Goal: Task Accomplishment & Management: Manage account settings

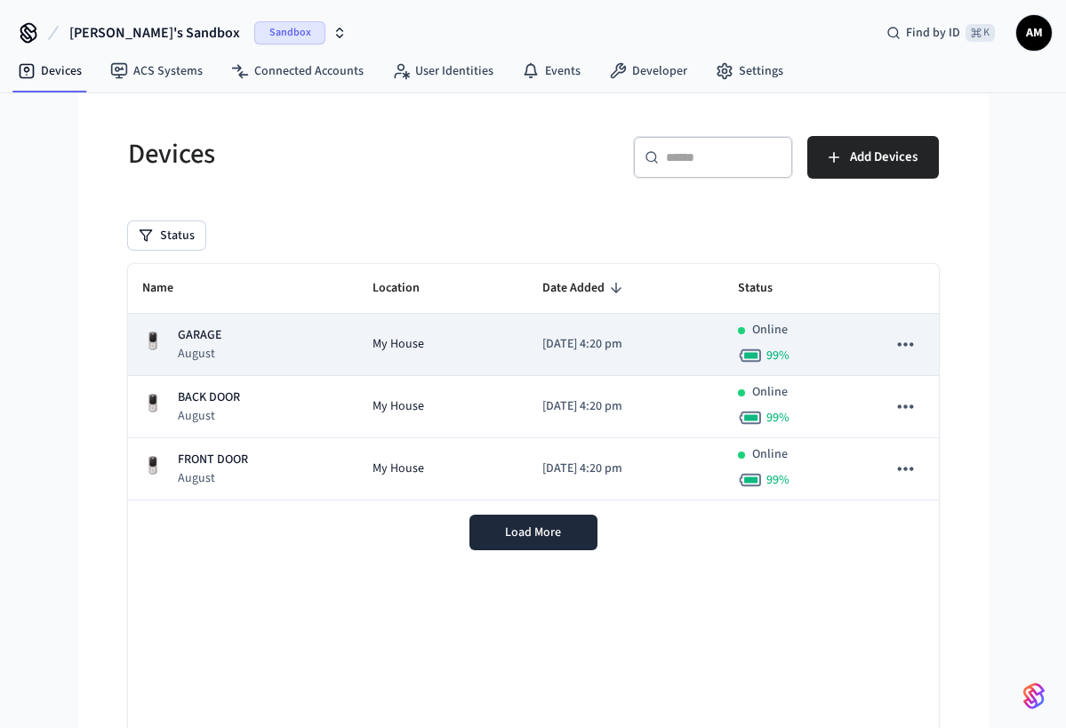
click at [209, 348] on p "August" at bounding box center [200, 354] width 44 height 18
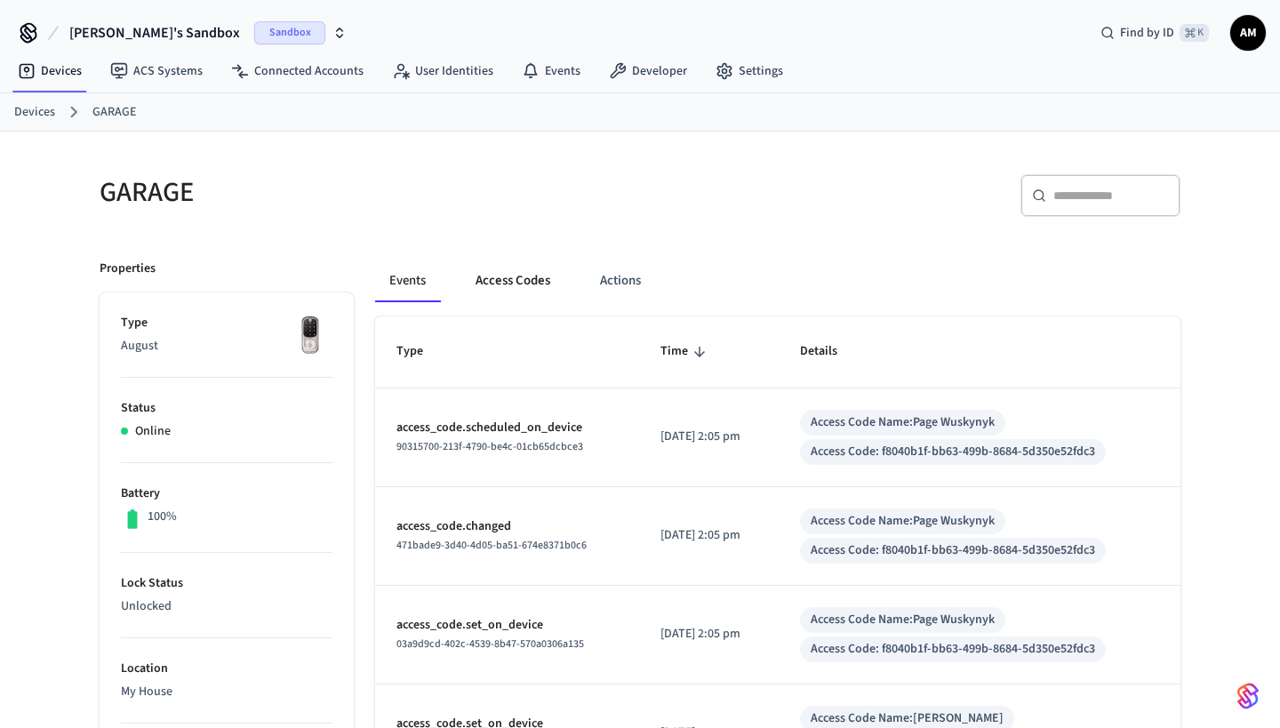
click at [527, 276] on button "Access Codes" at bounding box center [512, 281] width 103 height 43
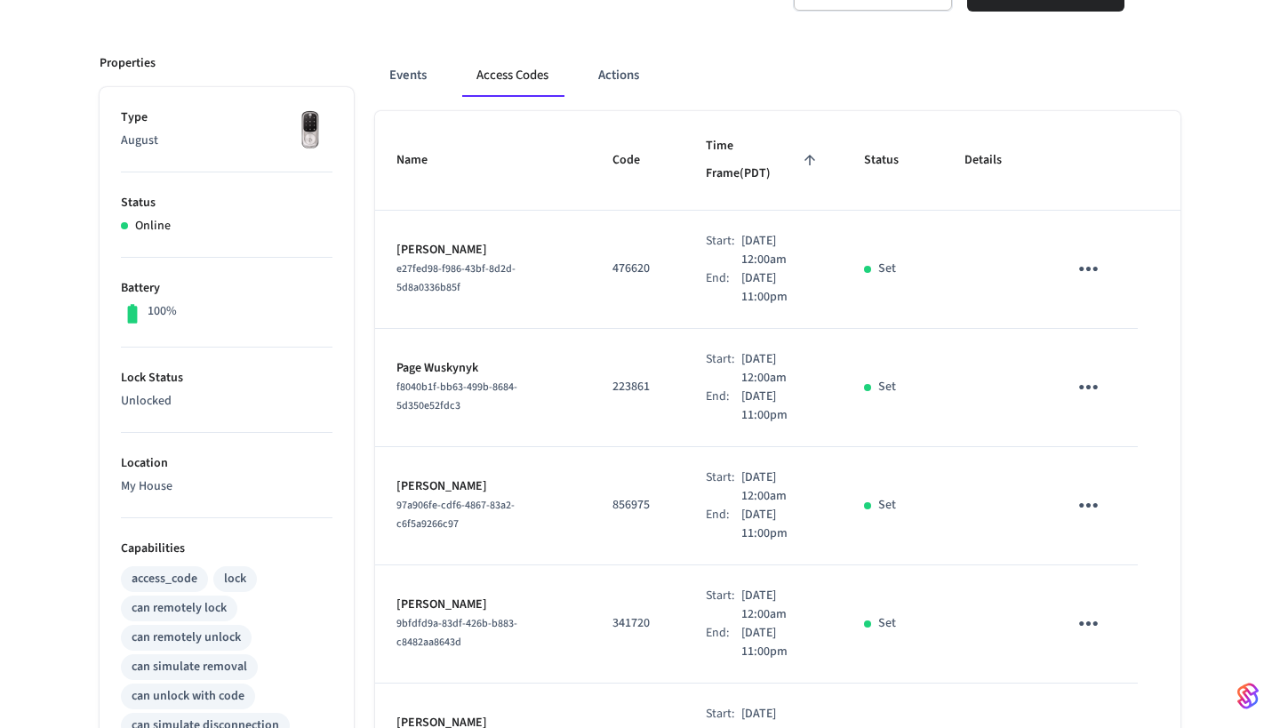
scroll to position [207, 0]
click at [1065, 265] on icon "sticky table" at bounding box center [1088, 267] width 19 height 4
click at [1065, 327] on icon at bounding box center [1114, 328] width 8 height 11
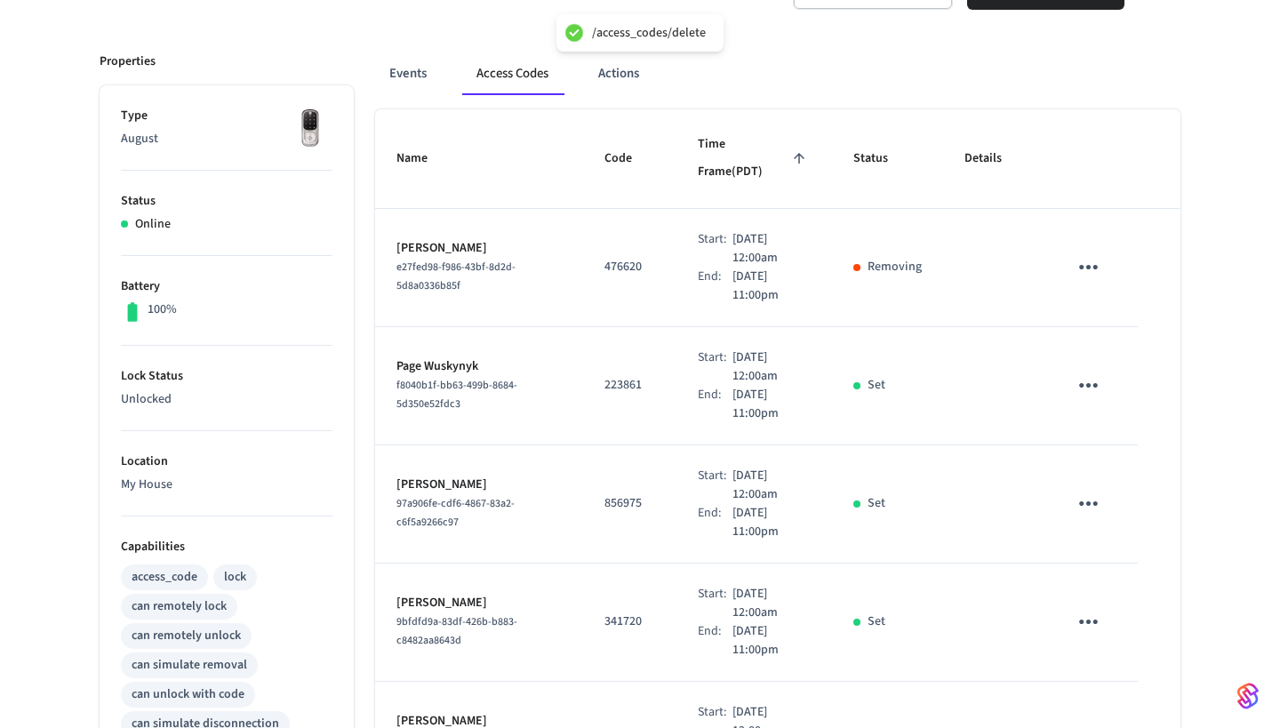
click at [1065, 253] on icon "sticky table" at bounding box center [1089, 267] width 28 height 28
click at [1065, 393] on div at bounding box center [640, 364] width 1280 height 728
click at [1065, 372] on icon "sticky table" at bounding box center [1089, 386] width 28 height 28
click at [1065, 451] on icon at bounding box center [1110, 458] width 14 height 14
click at [1065, 490] on icon "sticky table" at bounding box center [1089, 504] width 28 height 28
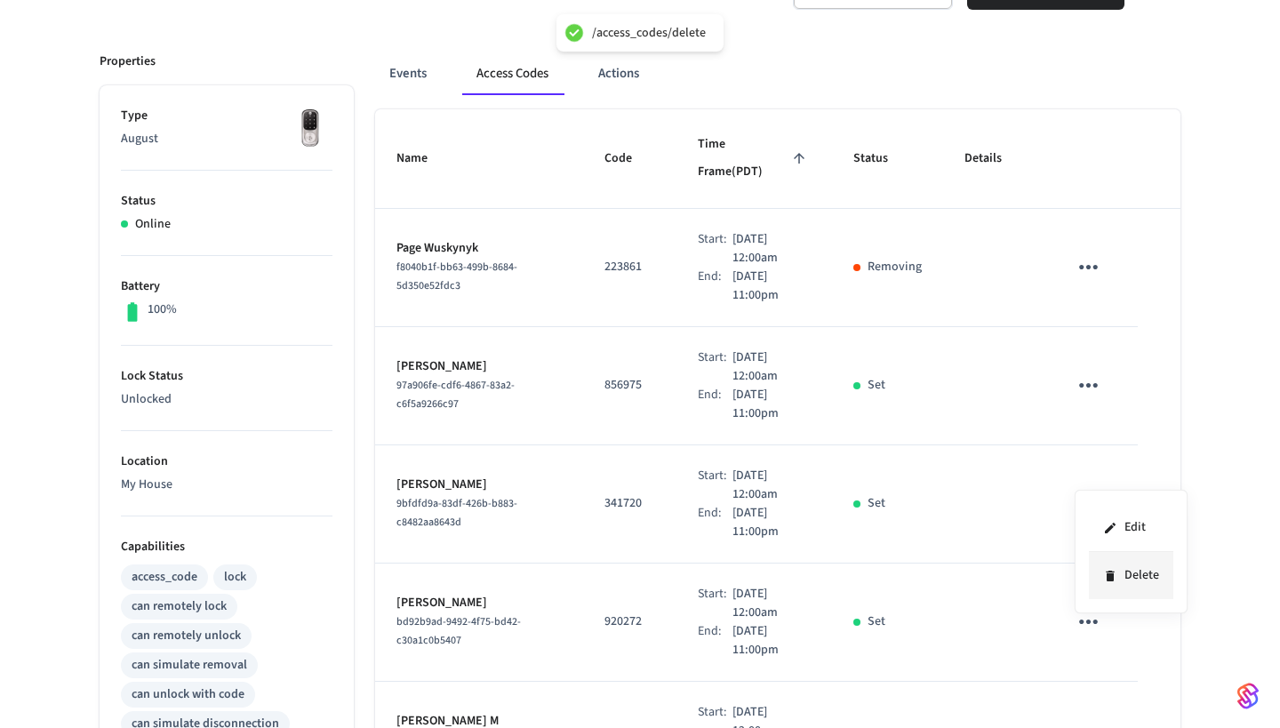
click at [1065, 569] on icon at bounding box center [1110, 576] width 14 height 14
click at [1065, 501] on icon "sticky table" at bounding box center [1088, 503] width 19 height 4
click at [1065, 563] on li "Delete" at bounding box center [1135, 563] width 84 height 47
click at [1065, 265] on icon "sticky table" at bounding box center [1088, 267] width 19 height 4
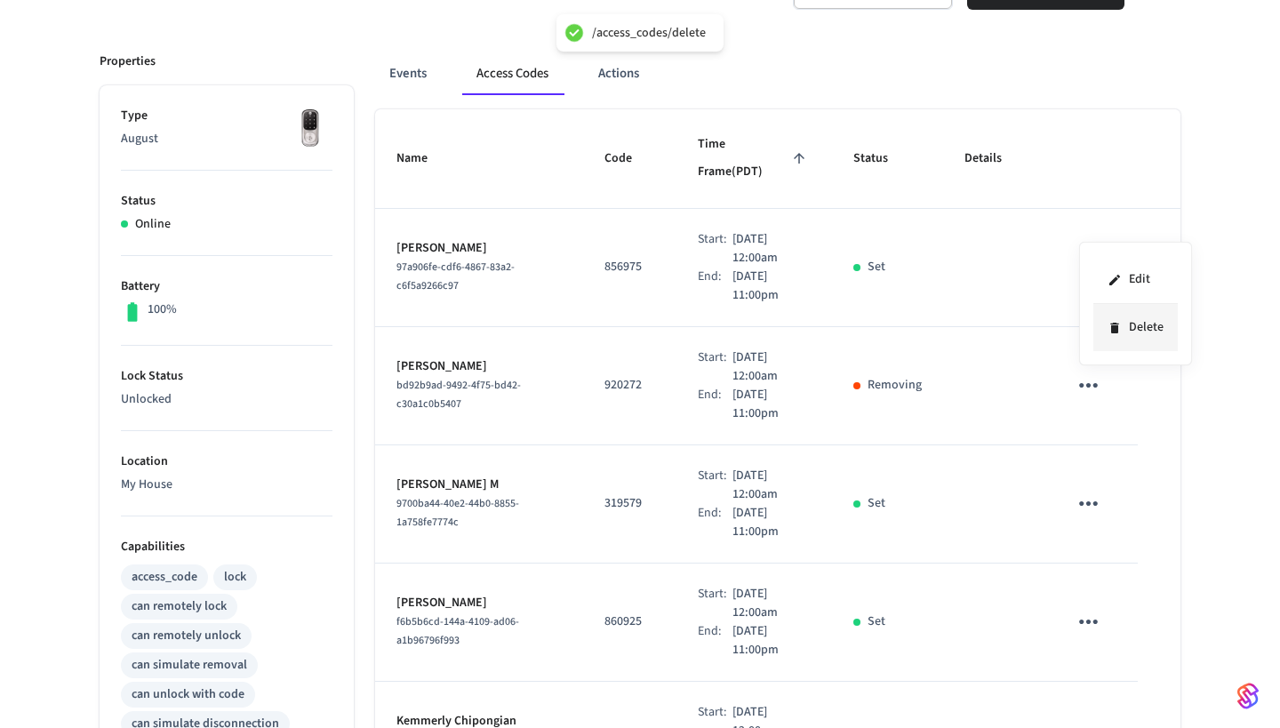
click at [1065, 339] on li "Delete" at bounding box center [1135, 327] width 84 height 47
click at [1065, 372] on button "sticky table" at bounding box center [1088, 385] width 42 height 42
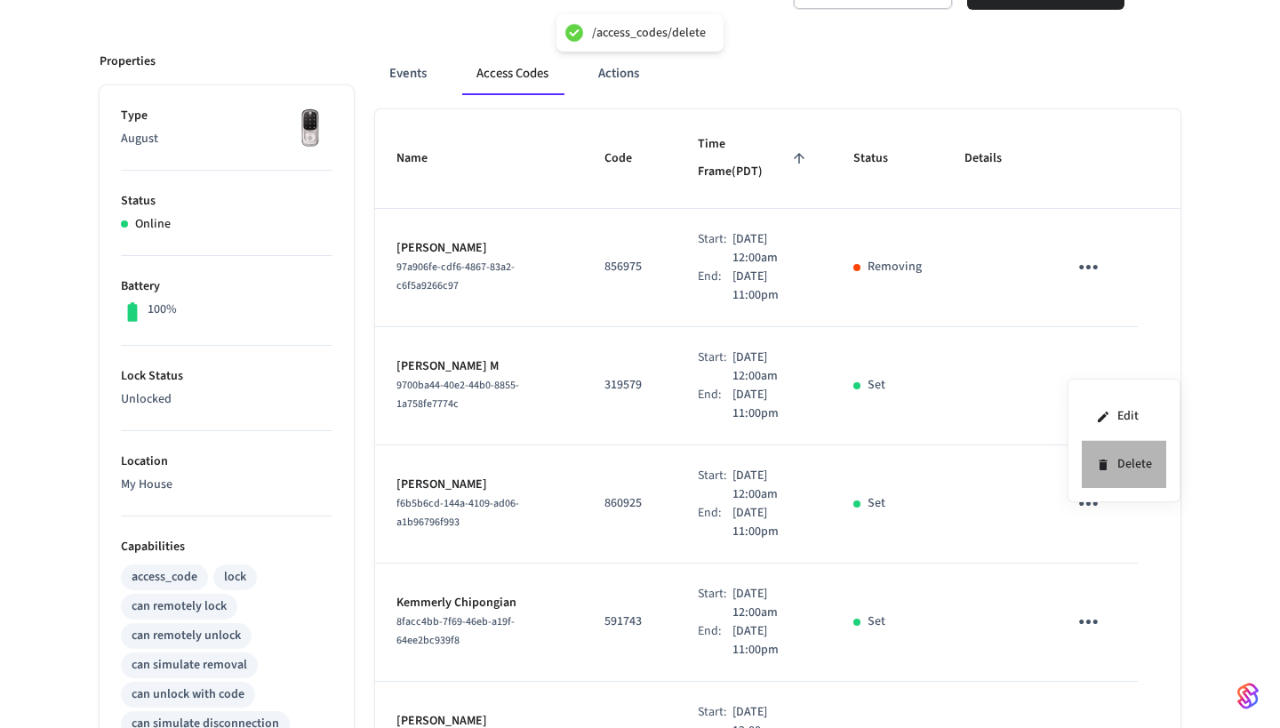
click at [1065, 465] on li "Delete" at bounding box center [1124, 464] width 84 height 47
click at [1065, 372] on icon "sticky table" at bounding box center [1089, 386] width 28 height 28
click at [1065, 445] on li "Delete" at bounding box center [1131, 457] width 84 height 47
click at [1065, 372] on icon "sticky table" at bounding box center [1089, 386] width 28 height 28
click at [1065, 462] on li "Delete" at bounding box center [1131, 457] width 84 height 47
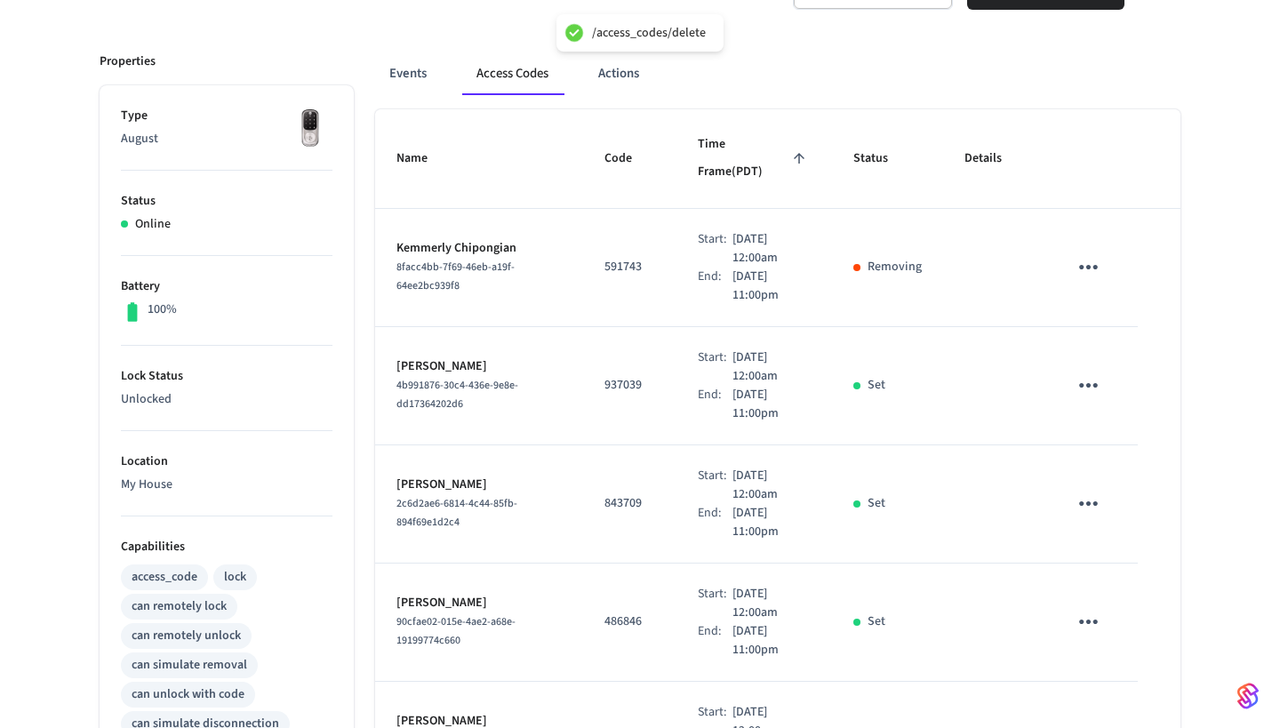
click at [1065, 372] on icon "sticky table" at bounding box center [1089, 386] width 28 height 28
click at [1065, 455] on li "Delete" at bounding box center [1131, 457] width 84 height 47
click at [1065, 383] on icon "sticky table" at bounding box center [1088, 385] width 19 height 4
click at [1065, 440] on icon at bounding box center [1114, 446] width 14 height 14
click at [1065, 372] on icon "sticky table" at bounding box center [1089, 386] width 28 height 28
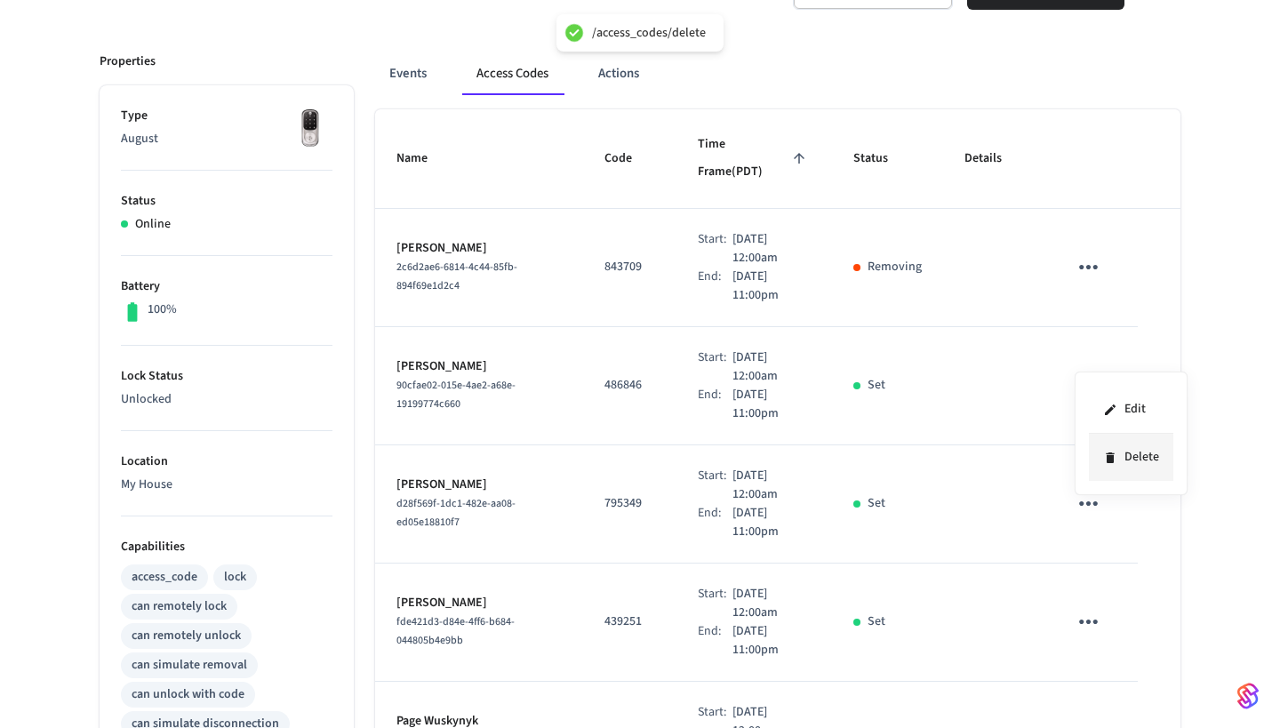
click at [1065, 457] on li "Delete" at bounding box center [1131, 457] width 84 height 47
click at [1065, 372] on icon "sticky table" at bounding box center [1089, 386] width 28 height 28
click at [1065, 446] on li "Delete" at bounding box center [1131, 457] width 84 height 47
click at [1065, 383] on icon "sticky table" at bounding box center [1088, 385] width 19 height 4
click at [1057, 494] on div at bounding box center [640, 364] width 1280 height 728
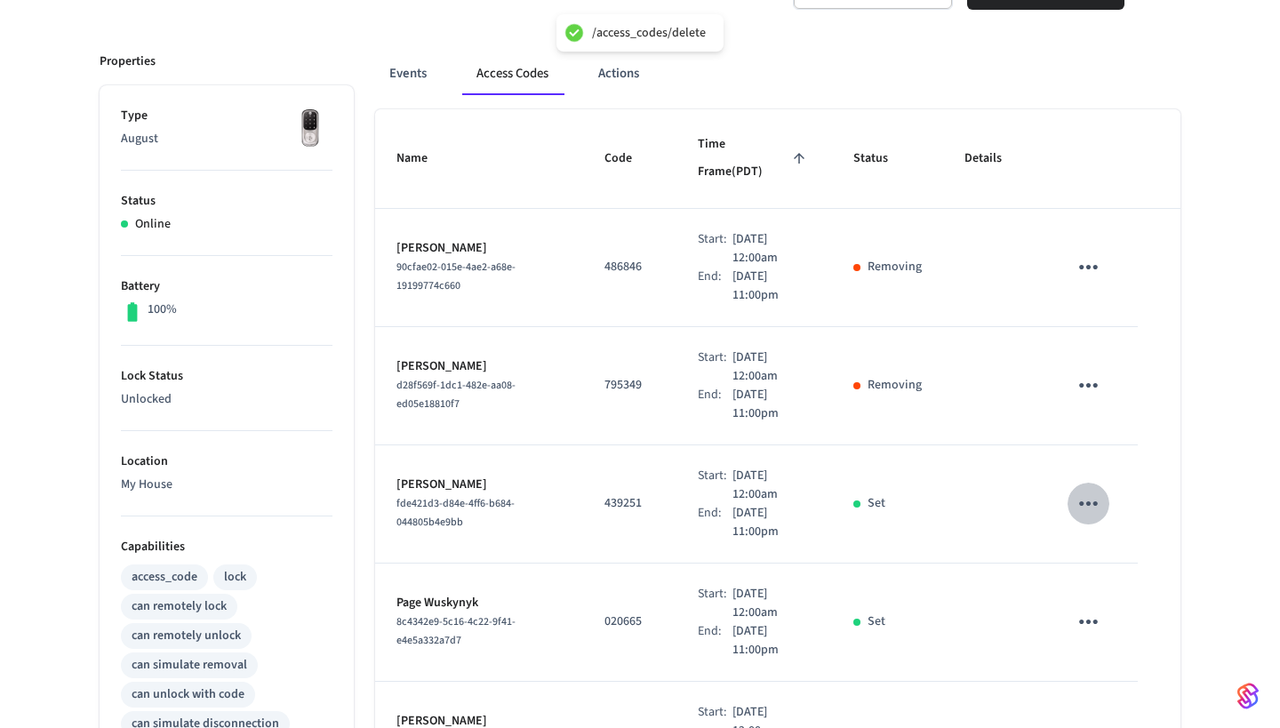
click at [1065, 490] on icon "sticky table" at bounding box center [1089, 504] width 28 height 28
click at [1065, 572] on li "Delete" at bounding box center [1131, 575] width 84 height 47
click at [1065, 372] on icon "sticky table" at bounding box center [1089, 386] width 28 height 28
click at [1065, 451] on icon at bounding box center [1110, 458] width 14 height 14
click at [1065, 372] on icon "sticky table" at bounding box center [1089, 386] width 28 height 28
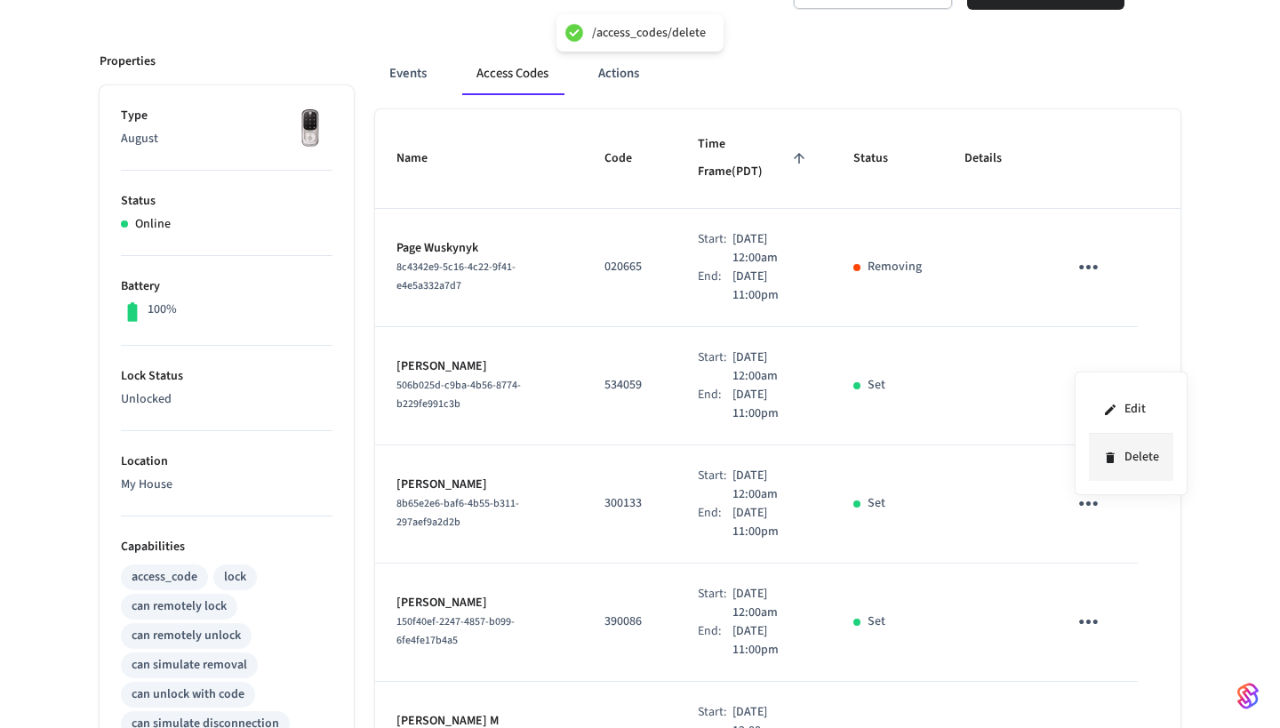
click at [1065, 457] on icon at bounding box center [1110, 457] width 8 height 11
click at [1065, 372] on icon "sticky table" at bounding box center [1089, 386] width 28 height 28
click at [1065, 451] on icon at bounding box center [1110, 458] width 14 height 14
click at [1065, 493] on button "sticky table" at bounding box center [1088, 504] width 42 height 42
click at [1065, 580] on li "Delete" at bounding box center [1124, 582] width 84 height 47
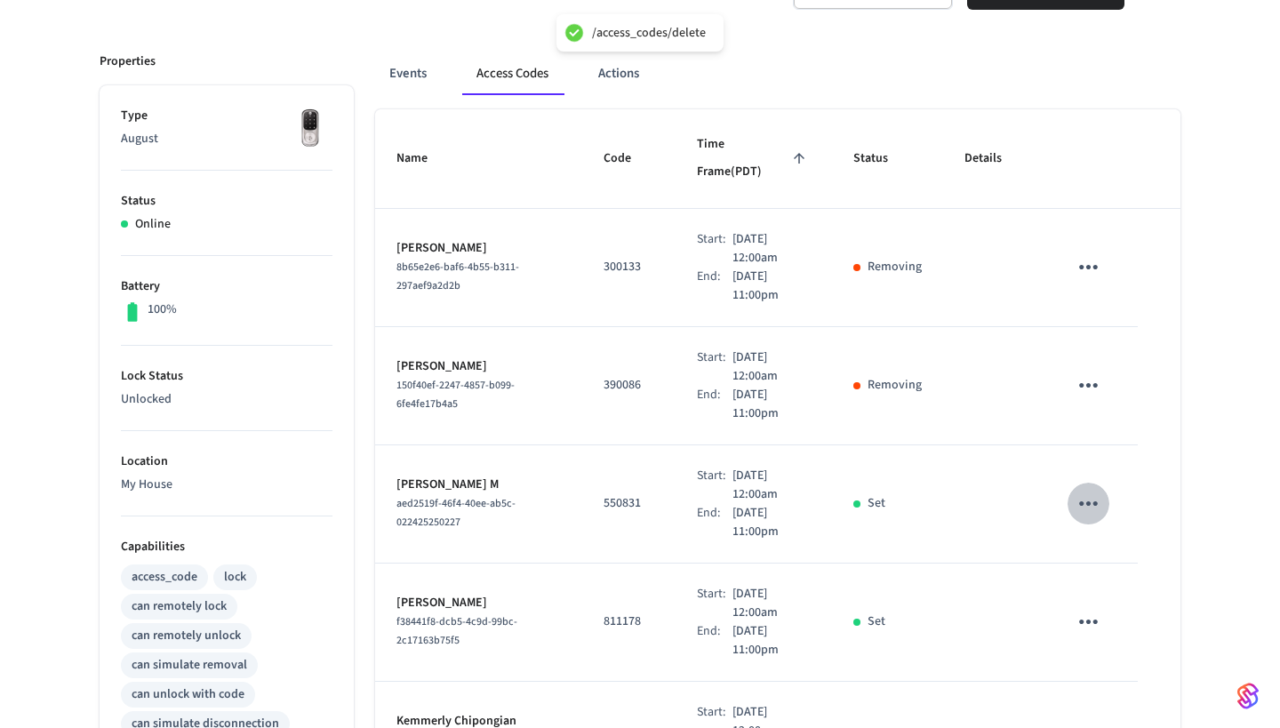
click at [1065, 490] on button "sticky table" at bounding box center [1088, 504] width 42 height 42
click at [1065, 595] on li "Delete" at bounding box center [1124, 582] width 84 height 47
click at [1065, 601] on button "sticky table" at bounding box center [1088, 622] width 42 height 42
click at [1065, 686] on li "Delete" at bounding box center [1124, 675] width 84 height 47
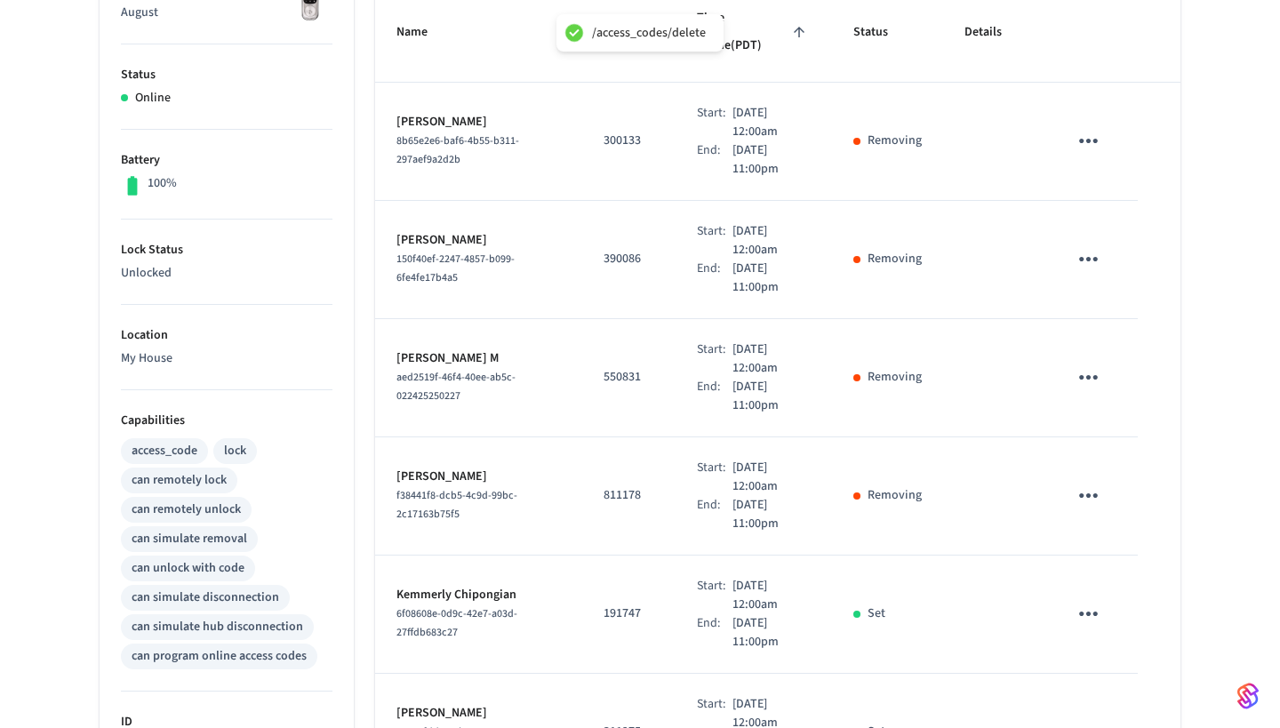
scroll to position [380, 0]
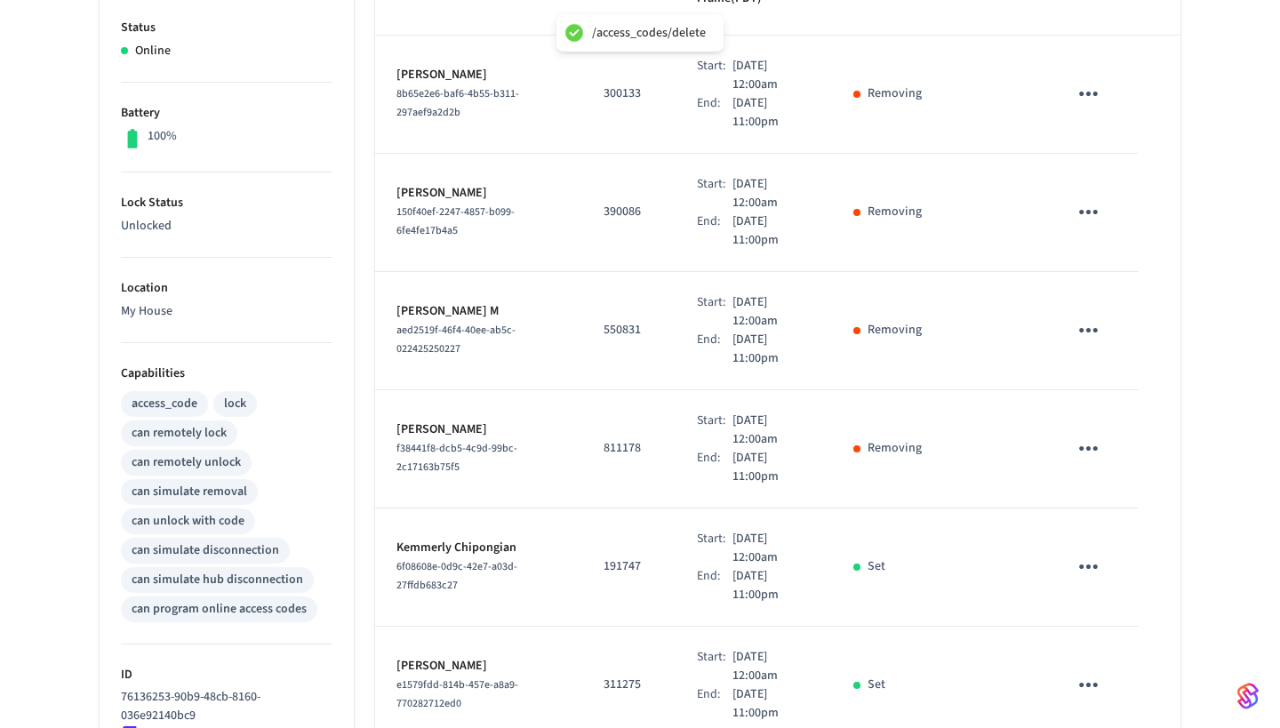
click at [1065, 553] on icon "sticky table" at bounding box center [1089, 567] width 28 height 28
click at [1065, 642] on icon at bounding box center [1110, 639] width 14 height 14
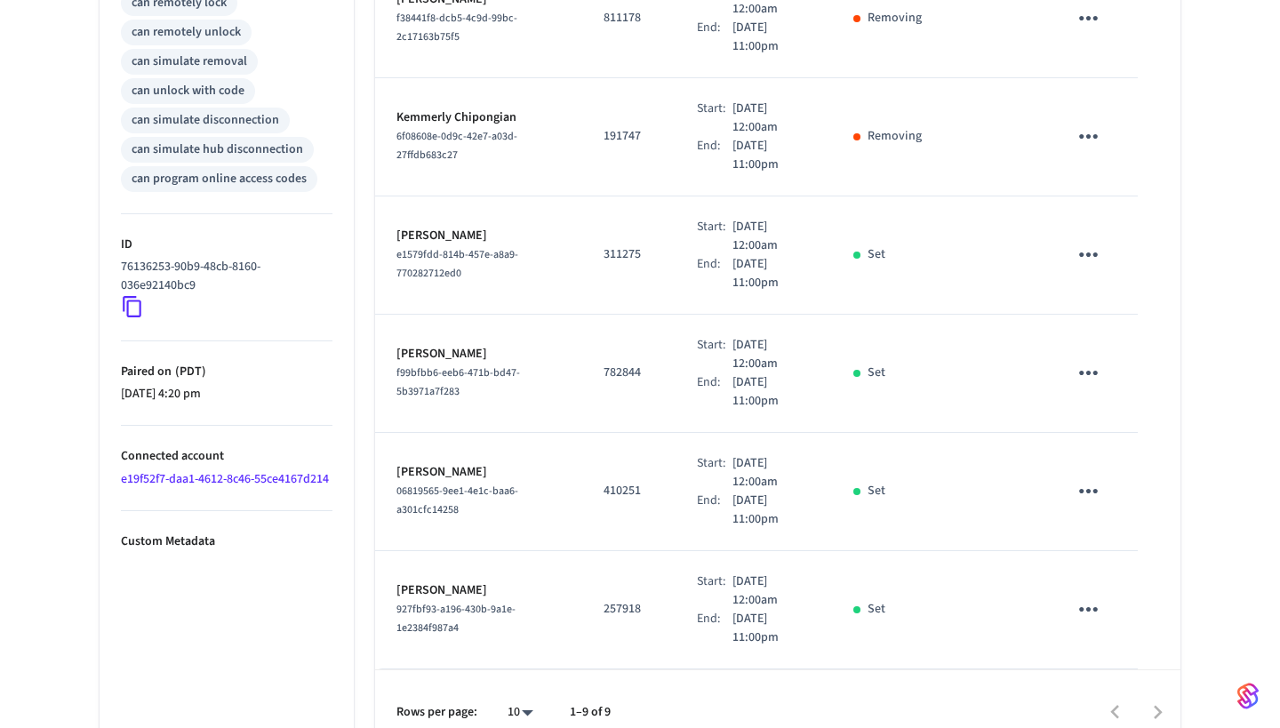
scroll to position [810, 0]
click at [1065, 360] on icon "sticky table" at bounding box center [1089, 374] width 28 height 28
click at [1065, 462] on li "Delete" at bounding box center [1131, 445] width 84 height 47
click at [1065, 242] on icon "sticky table" at bounding box center [1089, 256] width 28 height 28
click at [1065, 319] on li "Delete" at bounding box center [1131, 327] width 84 height 47
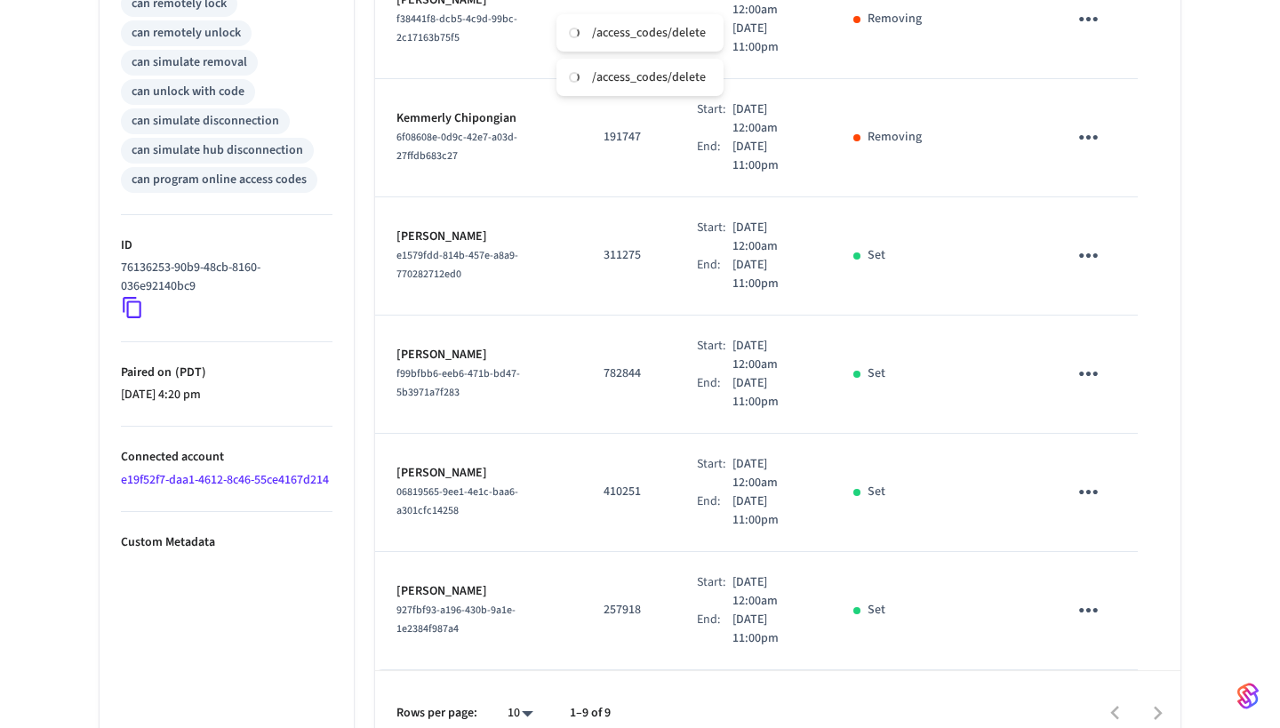
click at [1065, 360] on icon "sticky table" at bounding box center [1089, 374] width 28 height 28
click at [1065, 431] on li "Delete" at bounding box center [1131, 445] width 84 height 47
click at [1065, 360] on icon "sticky table" at bounding box center [1089, 374] width 28 height 28
click at [1065, 445] on li "Delete" at bounding box center [1131, 445] width 84 height 47
click at [1065, 360] on icon "sticky table" at bounding box center [1089, 374] width 28 height 28
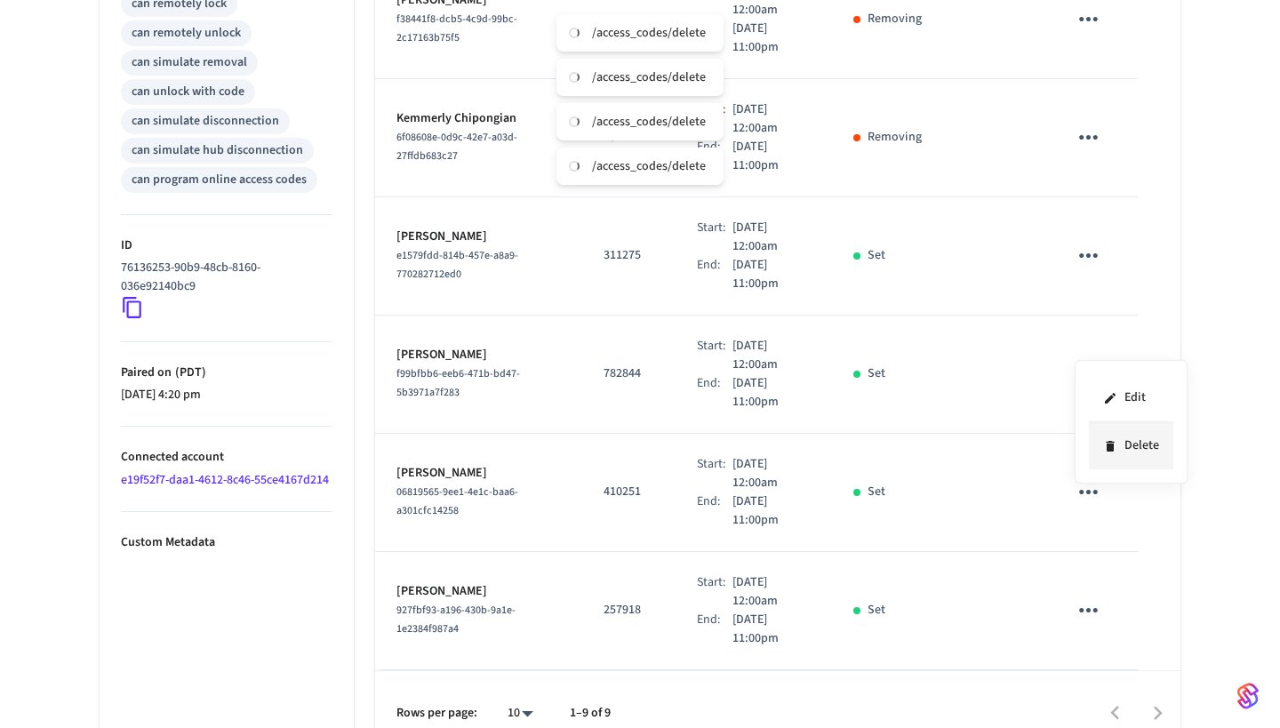
click at [1065, 452] on icon at bounding box center [1110, 446] width 8 height 11
click at [1065, 360] on icon "sticky table" at bounding box center [1089, 374] width 28 height 28
click at [1065, 446] on li "Delete" at bounding box center [1131, 445] width 84 height 47
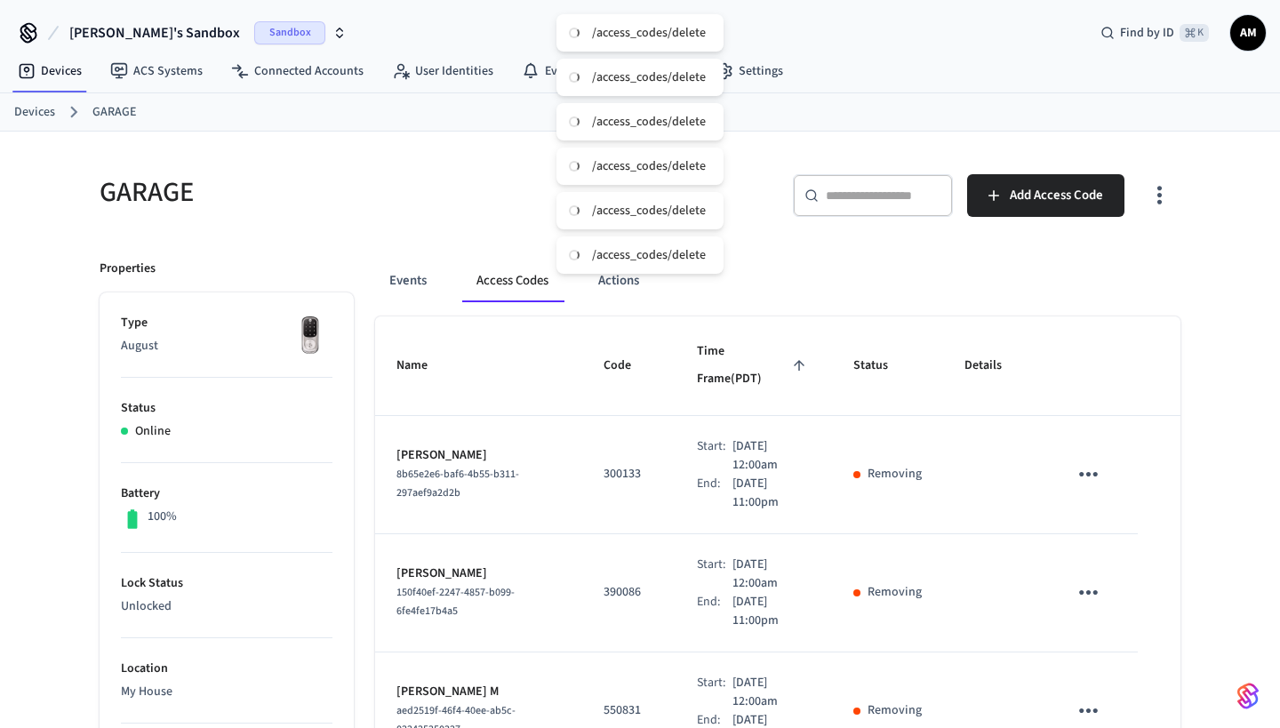
scroll to position [0, 0]
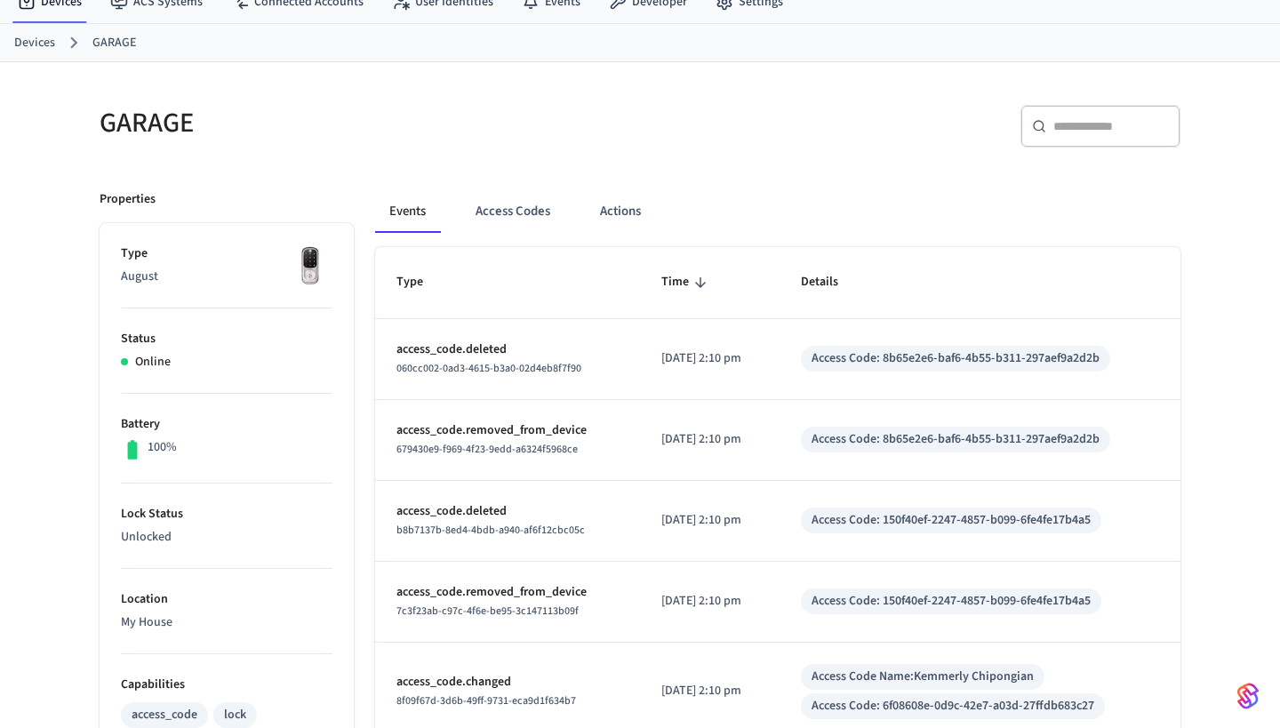
scroll to position [52, 0]
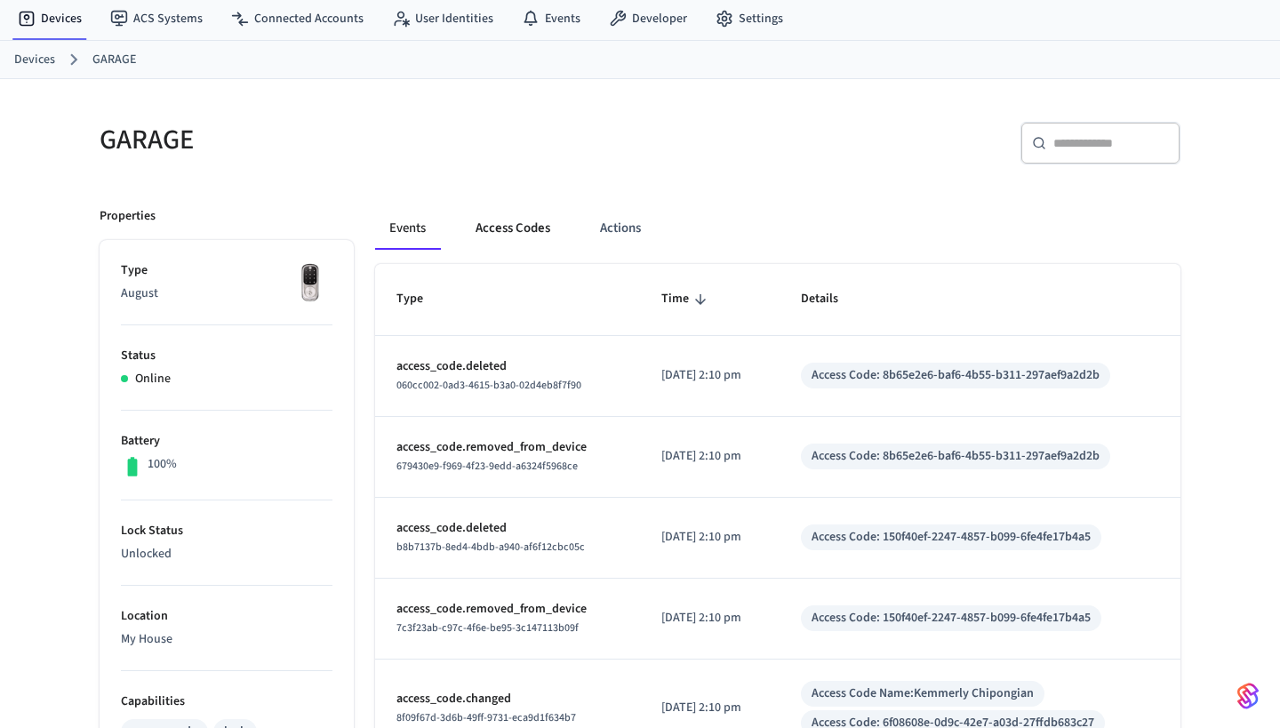
click at [528, 232] on button "Access Codes" at bounding box center [512, 228] width 103 height 43
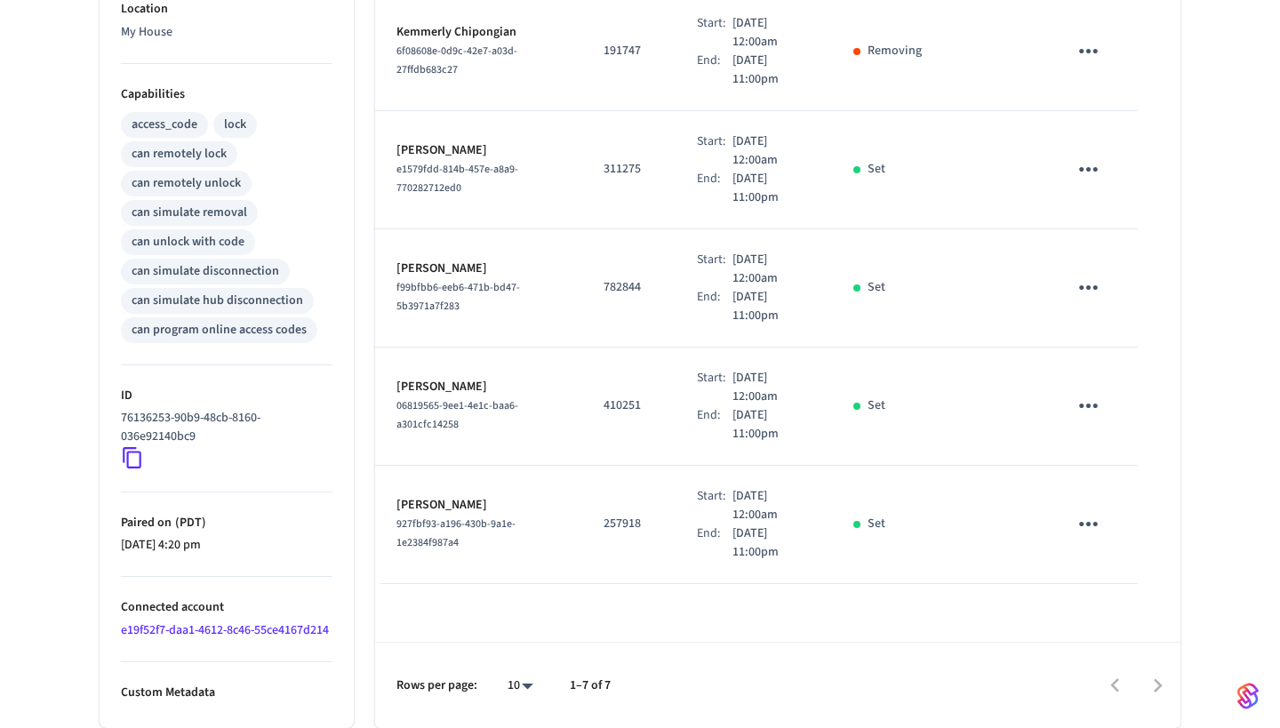
scroll to position [678, 0]
click at [1093, 503] on button "sticky table" at bounding box center [1088, 524] width 42 height 42
click at [1122, 579] on li "Delete" at bounding box center [1124, 584] width 84 height 47
click at [1087, 392] on icon "sticky table" at bounding box center [1089, 406] width 28 height 28
click at [1117, 459] on li "Delete" at bounding box center [1131, 459] width 84 height 47
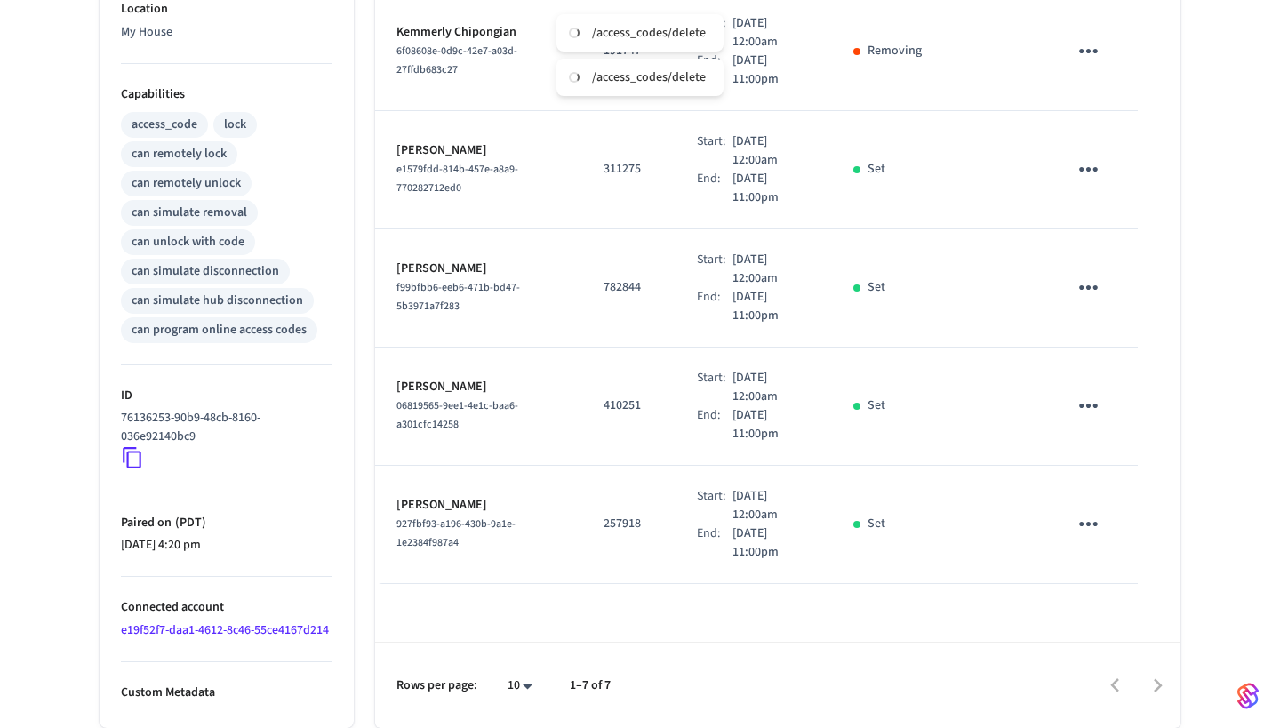
click at [1090, 267] on button "sticky table" at bounding box center [1088, 288] width 42 height 42
click at [1129, 338] on li "Delete" at bounding box center [1124, 347] width 84 height 47
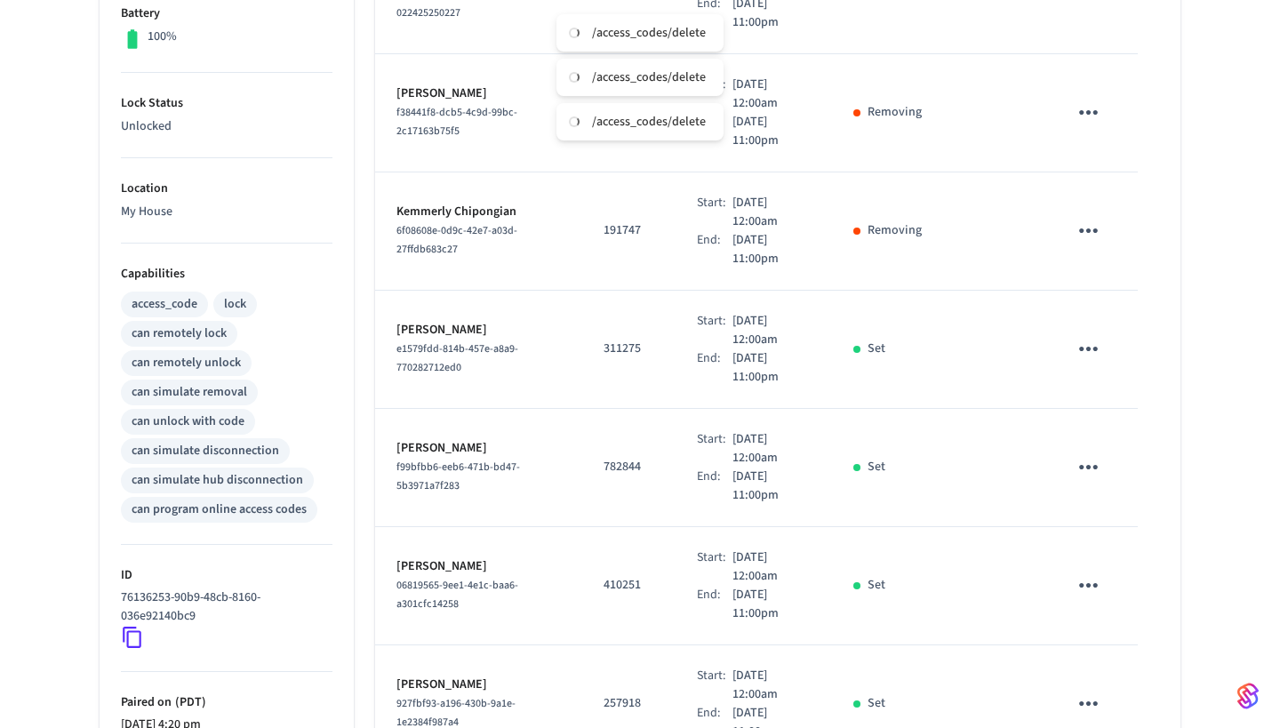
scroll to position [452, 0]
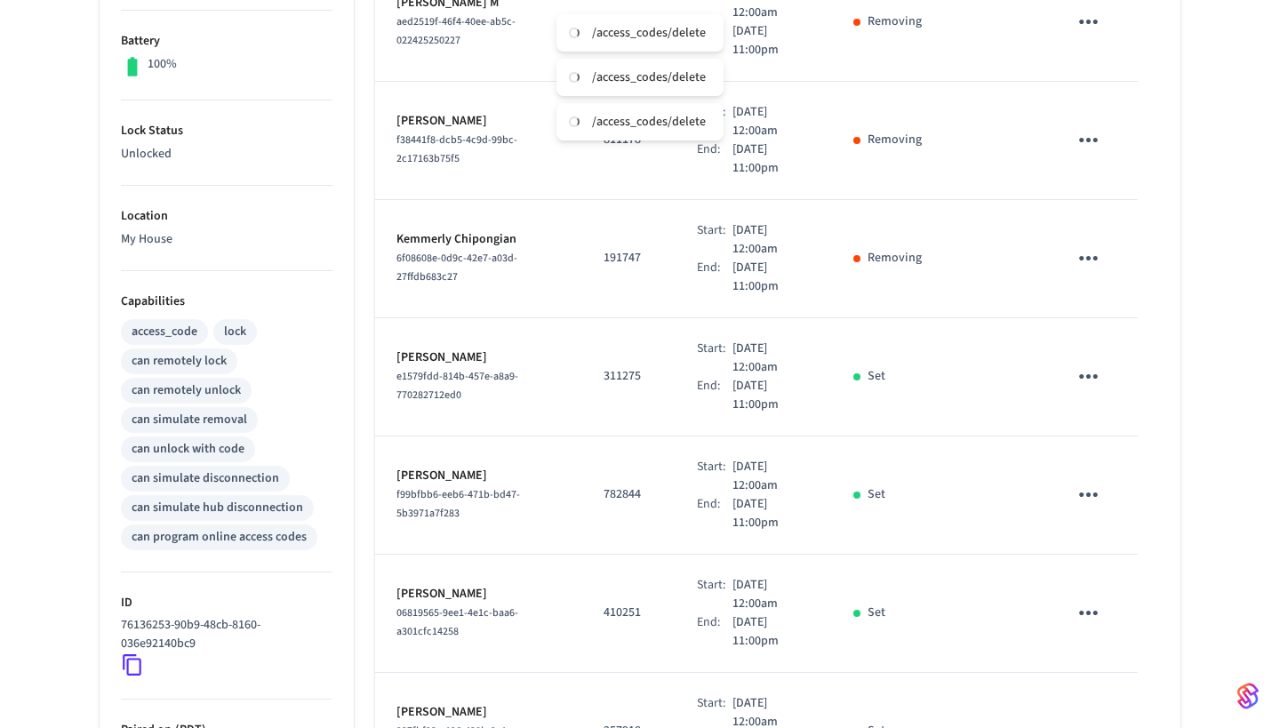
click at [1093, 363] on icon "sticky table" at bounding box center [1089, 377] width 28 height 28
click at [1107, 449] on icon at bounding box center [1110, 449] width 8 height 11
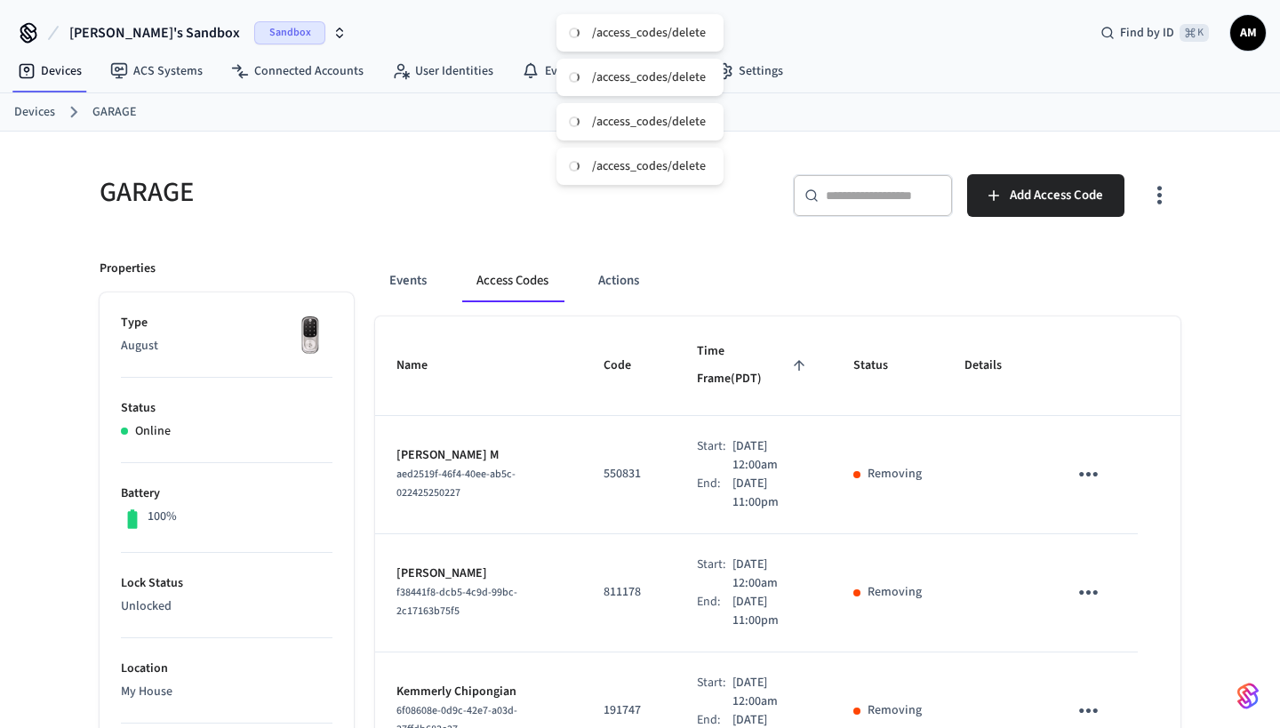
scroll to position [0, 0]
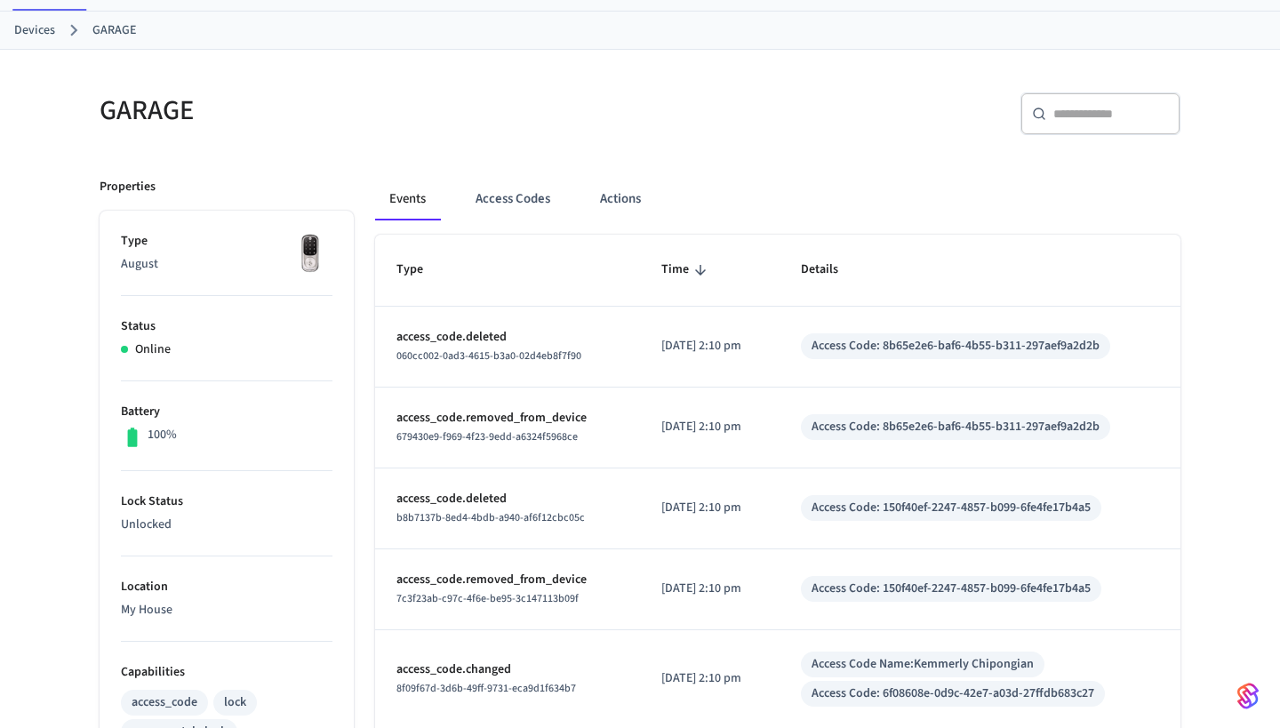
scroll to position [56, 0]
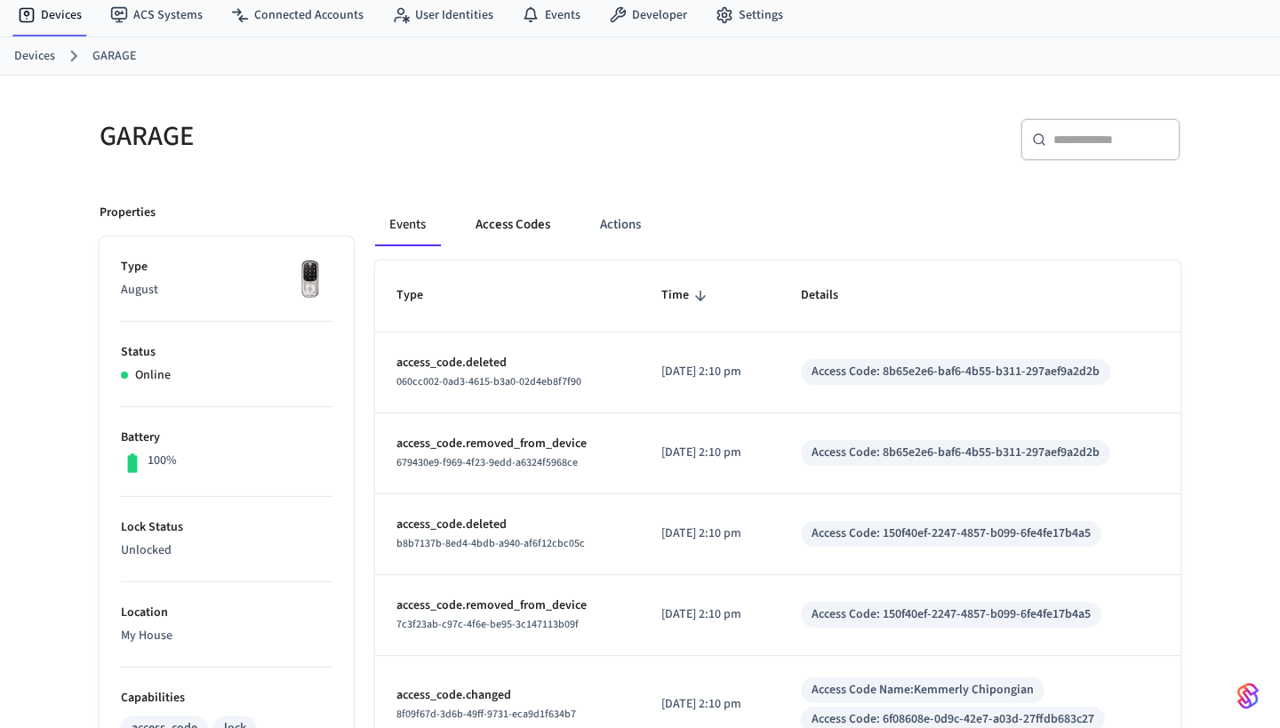
click at [532, 223] on button "Access Codes" at bounding box center [512, 225] width 103 height 43
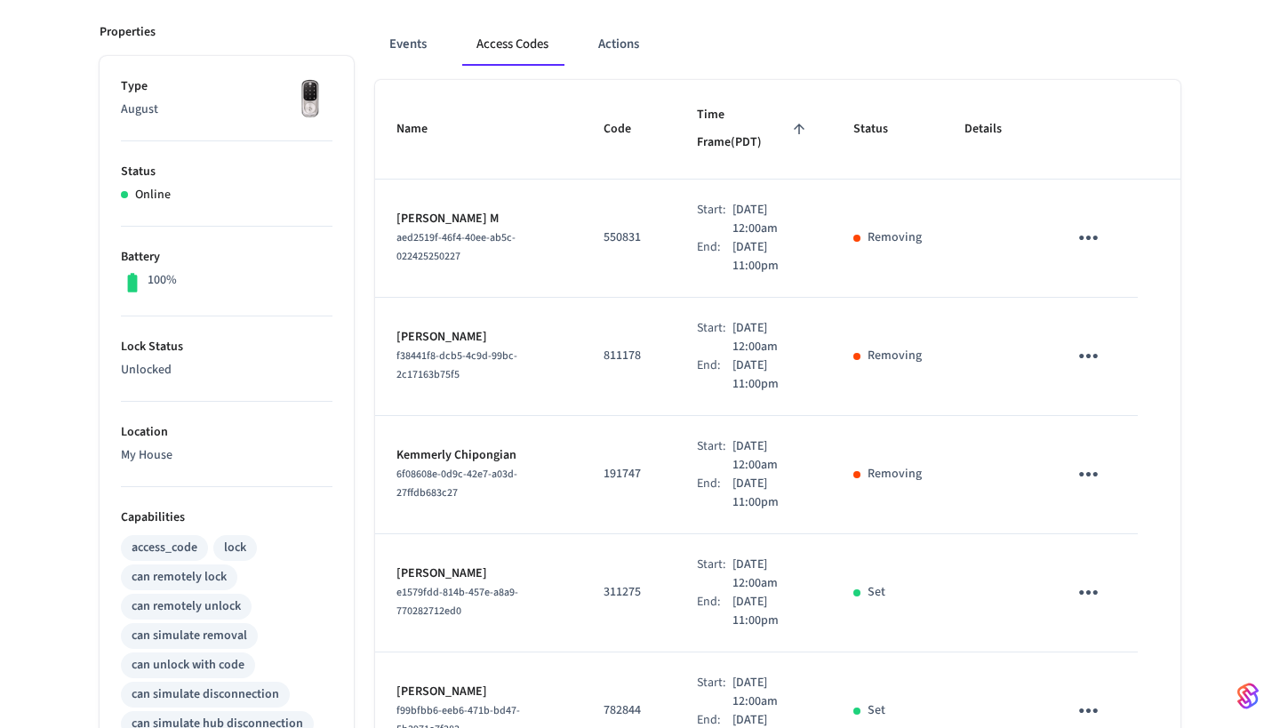
scroll to position [235, 0]
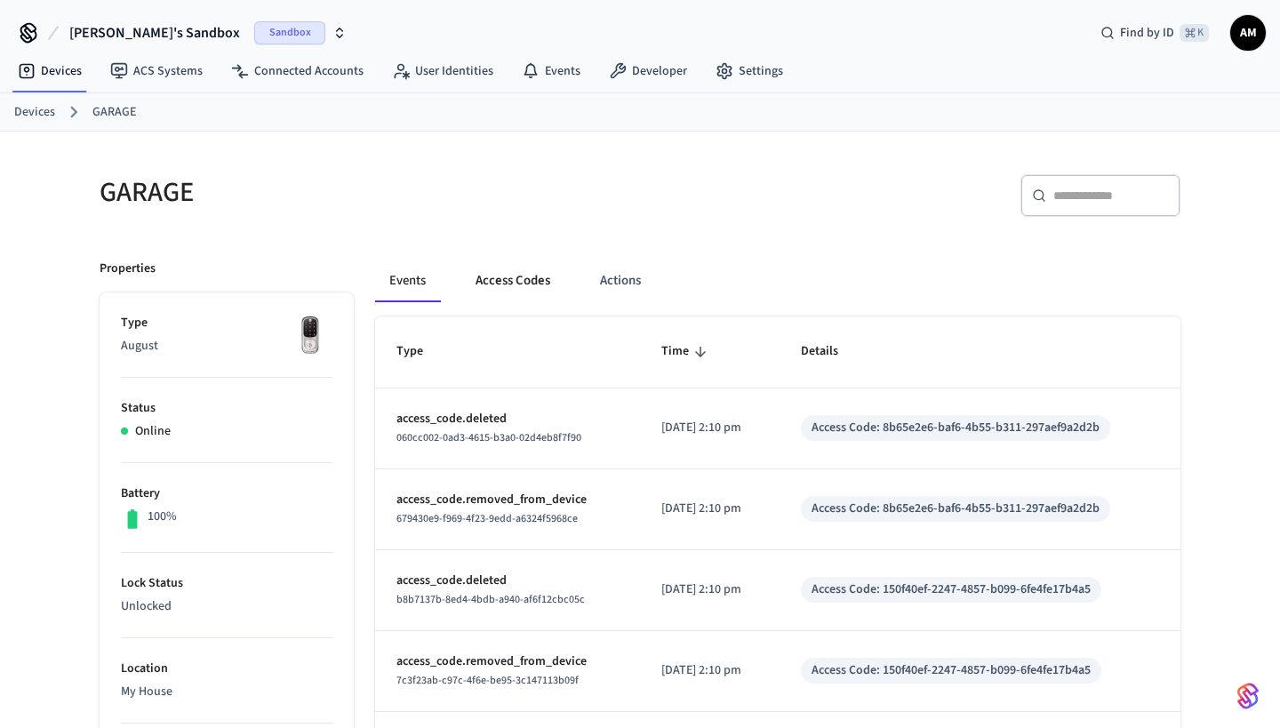
click at [539, 278] on button "Access Codes" at bounding box center [512, 281] width 103 height 43
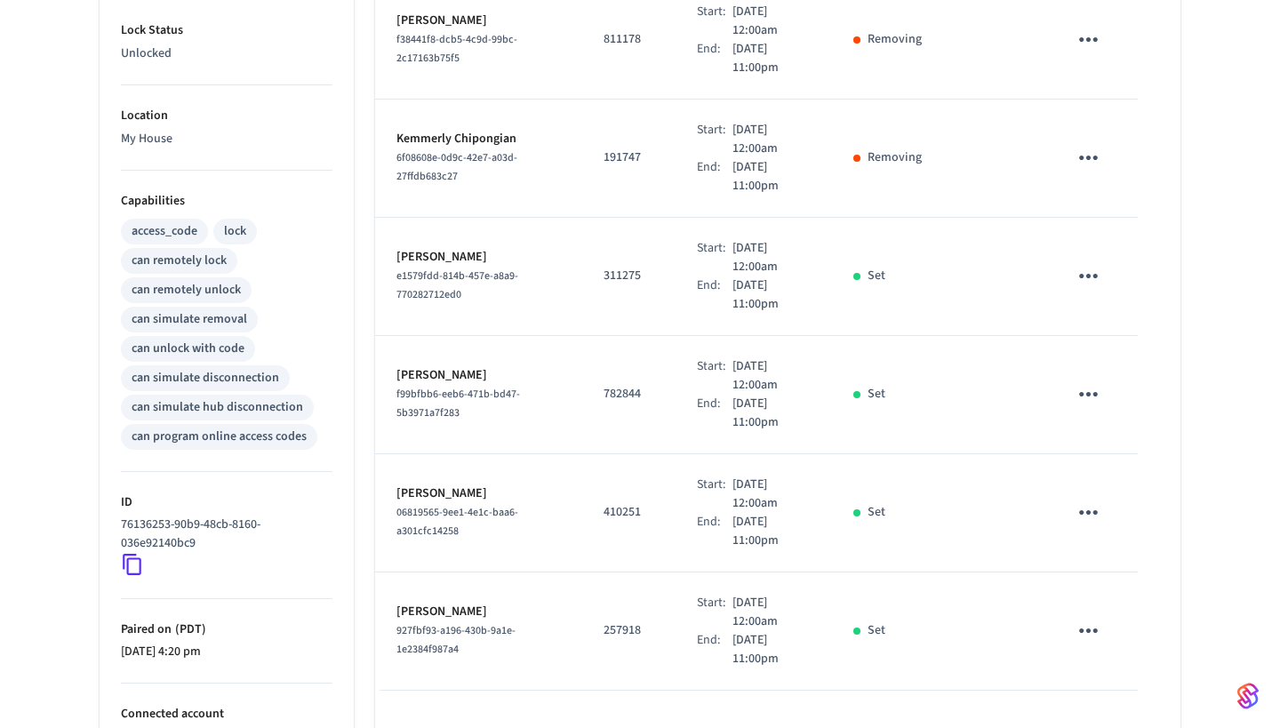
scroll to position [596, 0]
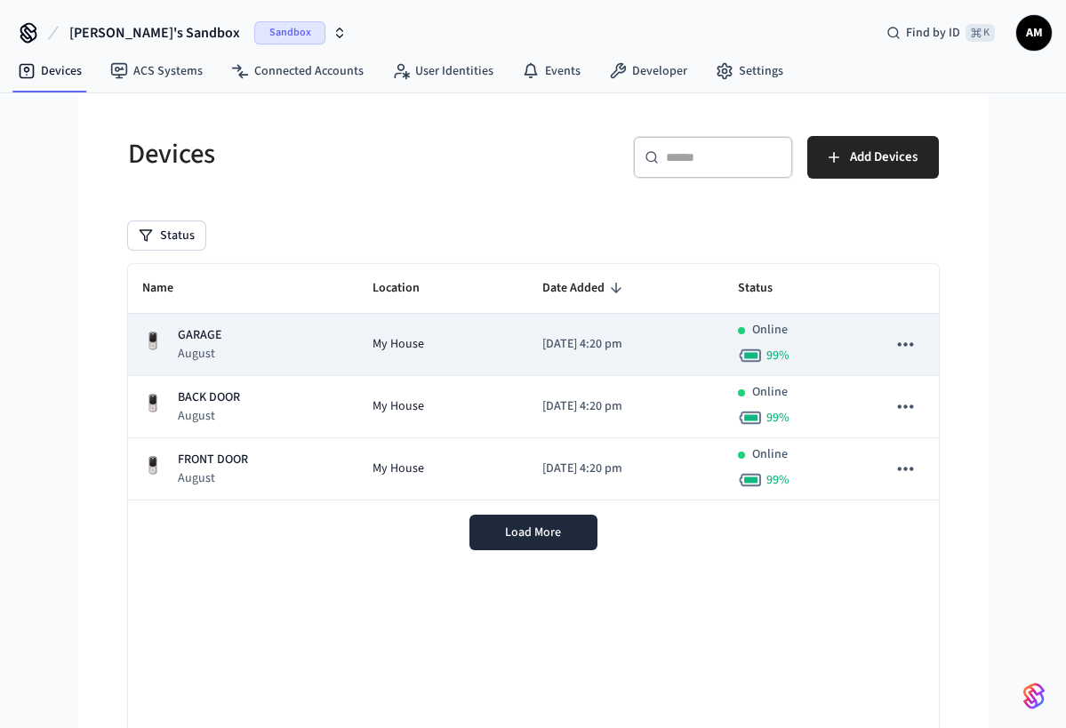
click at [293, 342] on div "GARAGE August" at bounding box center [243, 344] width 203 height 36
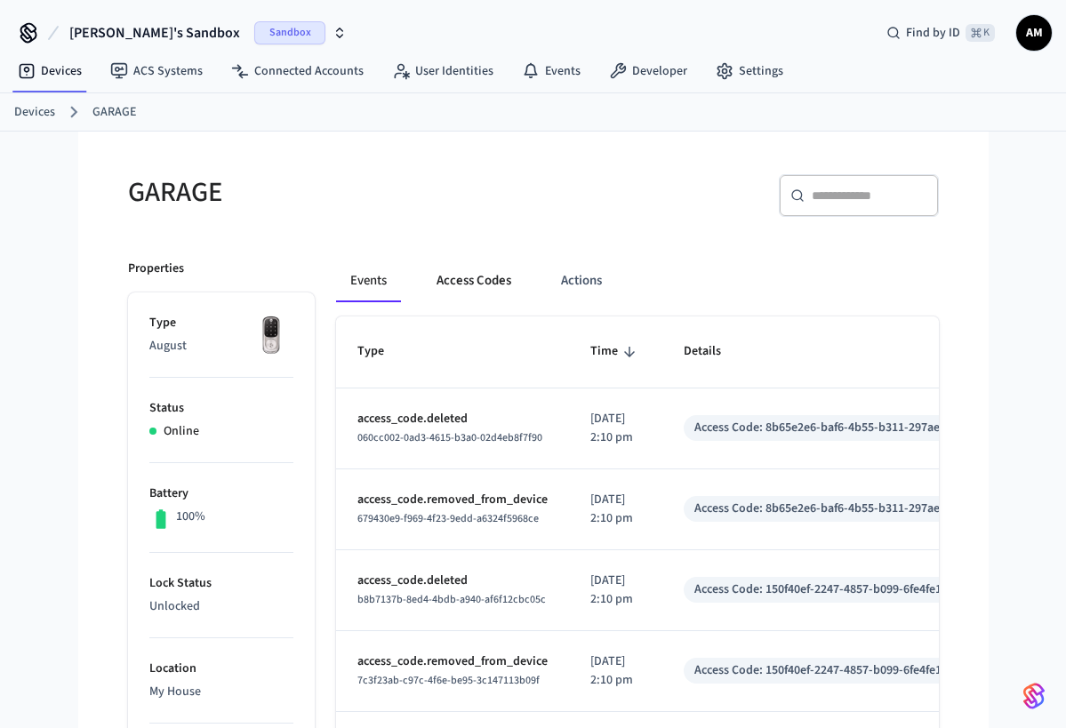
click at [489, 284] on button "Access Codes" at bounding box center [473, 281] width 103 height 43
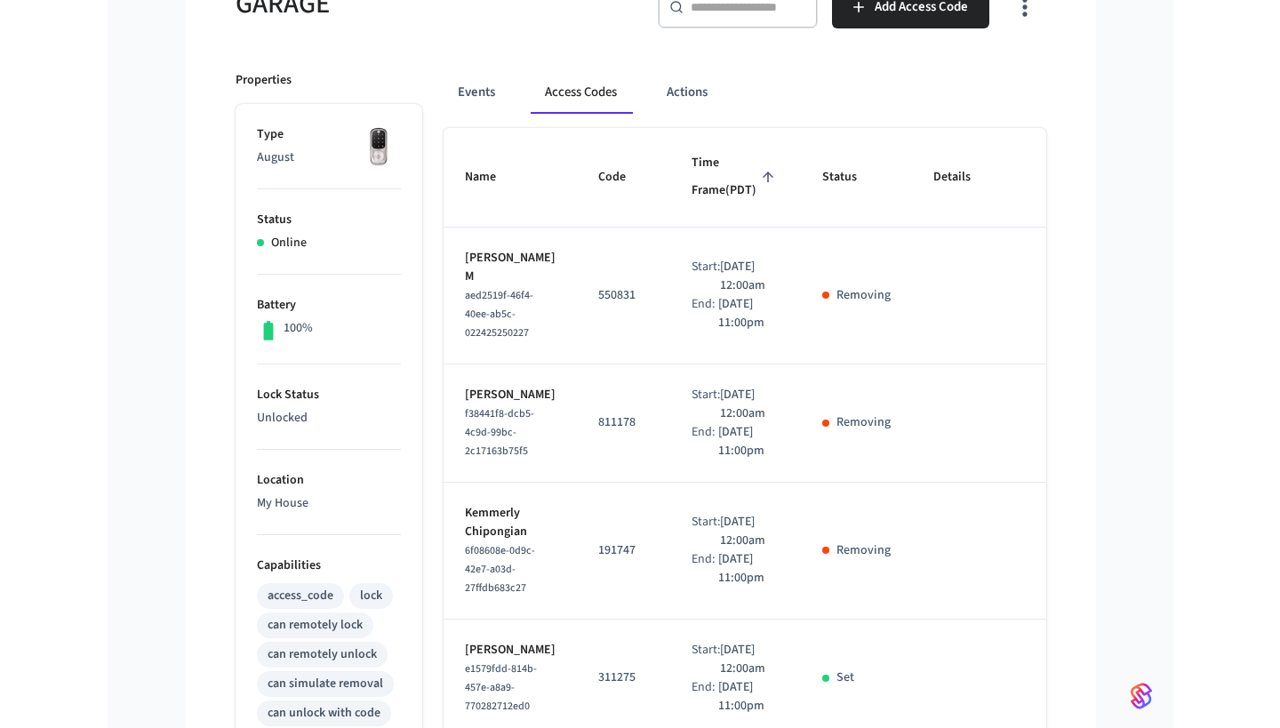
scroll to position [202, 0]
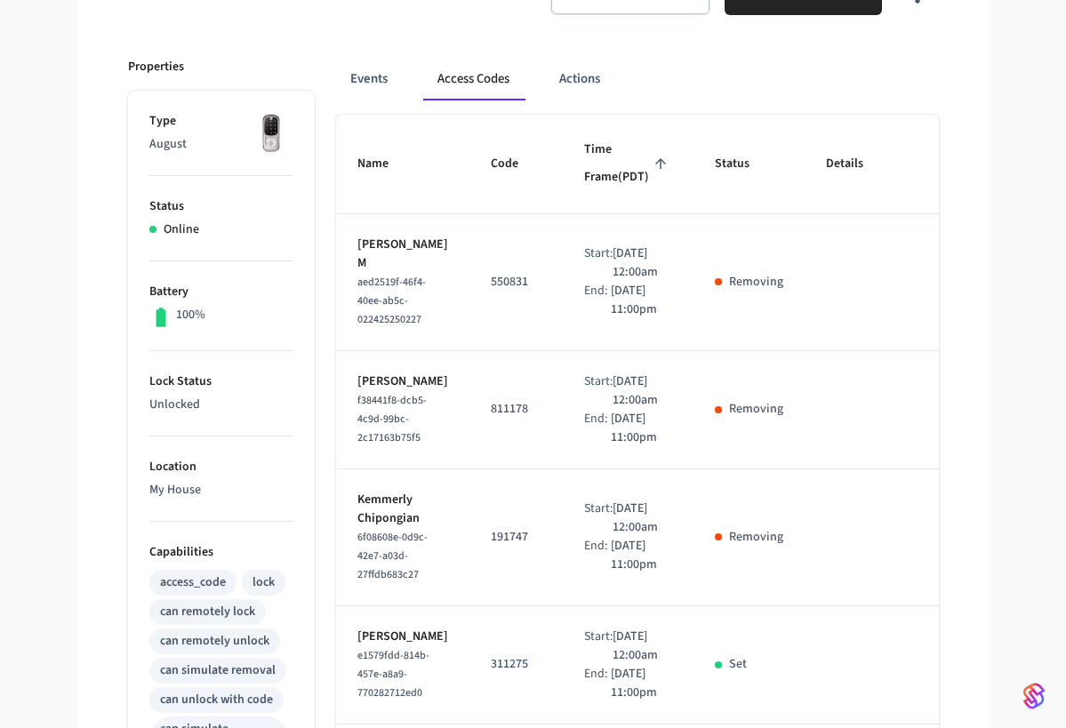
click at [693, 351] on td "Removing" at bounding box center [748, 282] width 111 height 137
click at [720, 332] on td "Removing" at bounding box center [748, 282] width 111 height 137
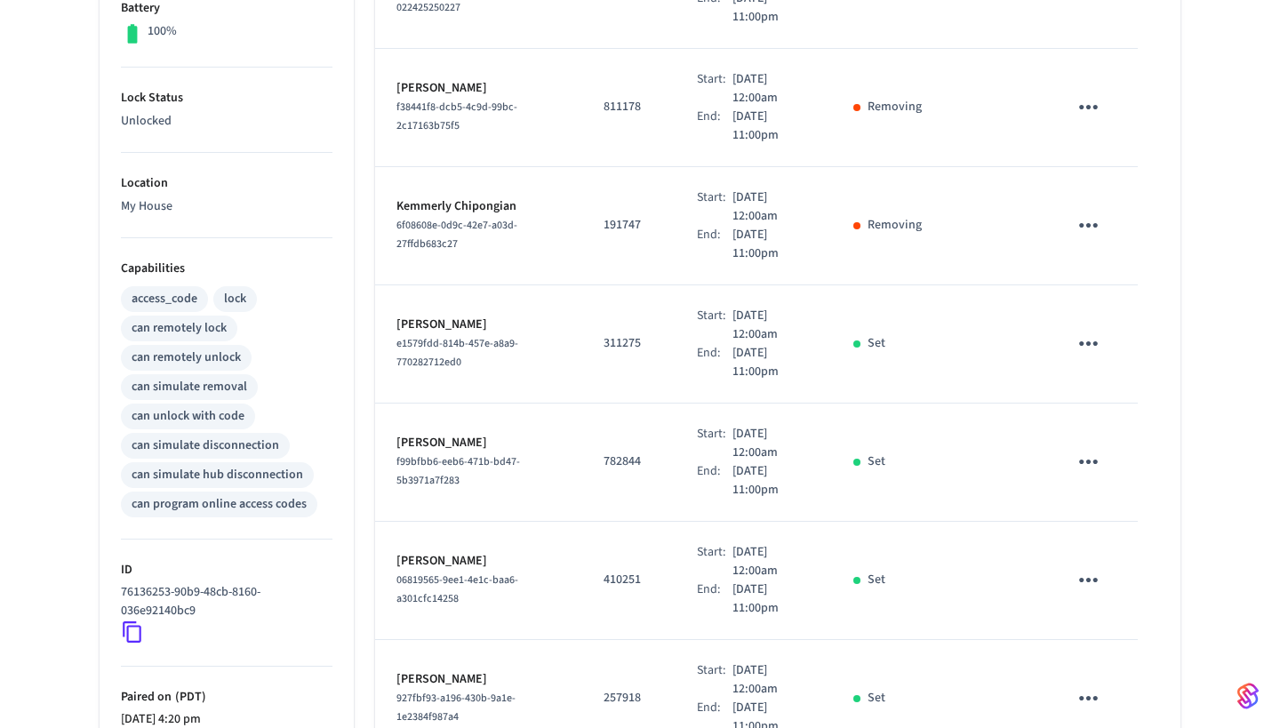
scroll to position [491, 0]
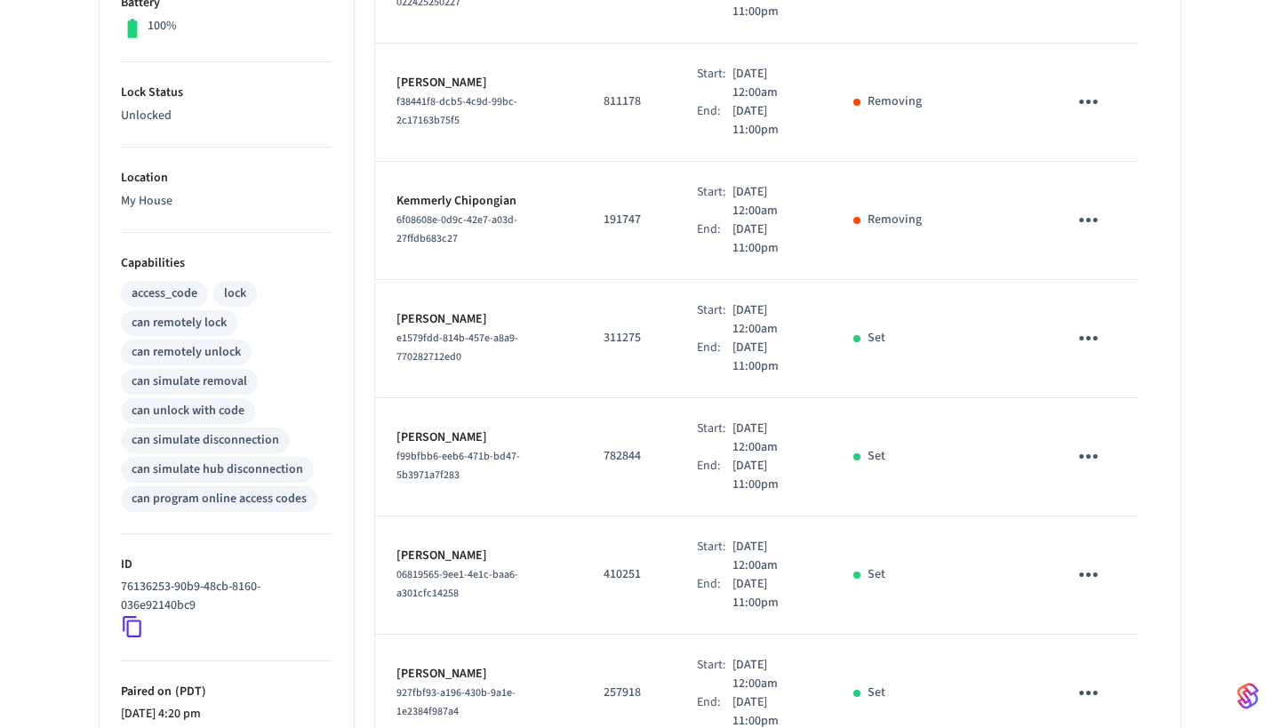
click at [1065, 336] on icon "sticky table" at bounding box center [1088, 338] width 19 height 4
click at [1065, 397] on icon at bounding box center [1114, 399] width 14 height 14
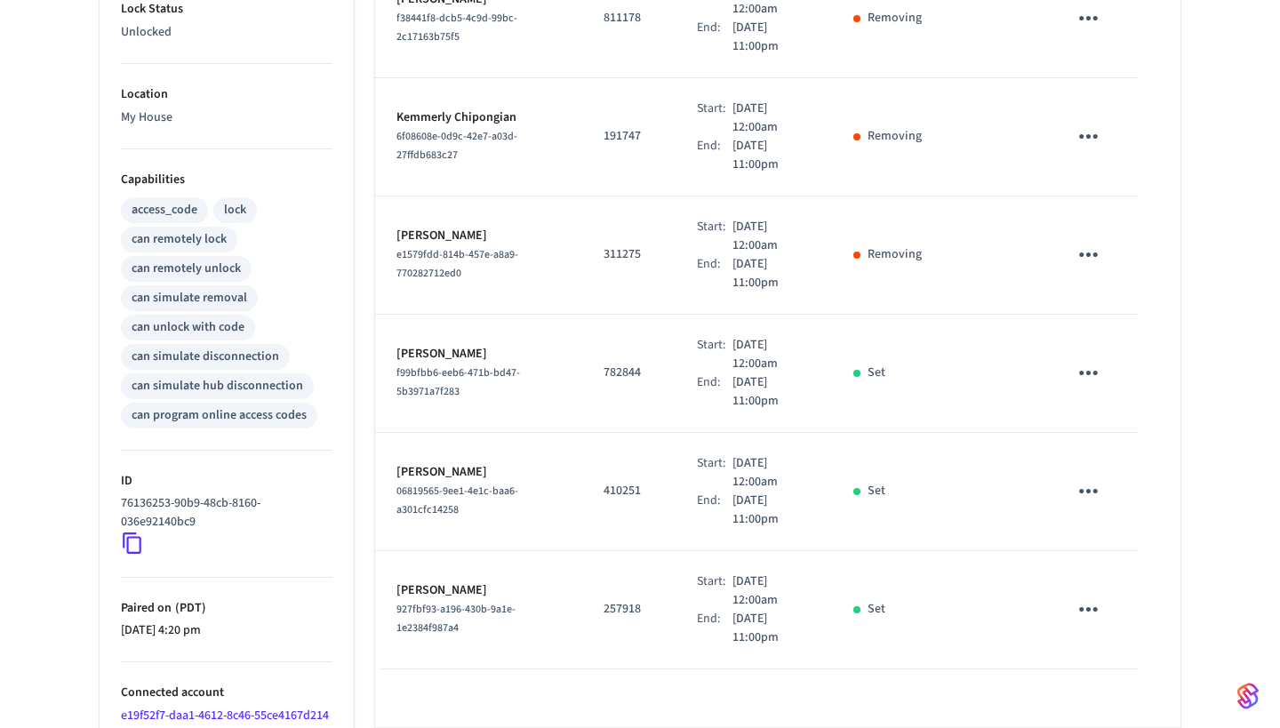
scroll to position [573, 0]
click at [1065, 360] on icon "sticky table" at bounding box center [1089, 374] width 28 height 28
click at [1065, 437] on li "Delete" at bounding box center [1131, 445] width 84 height 47
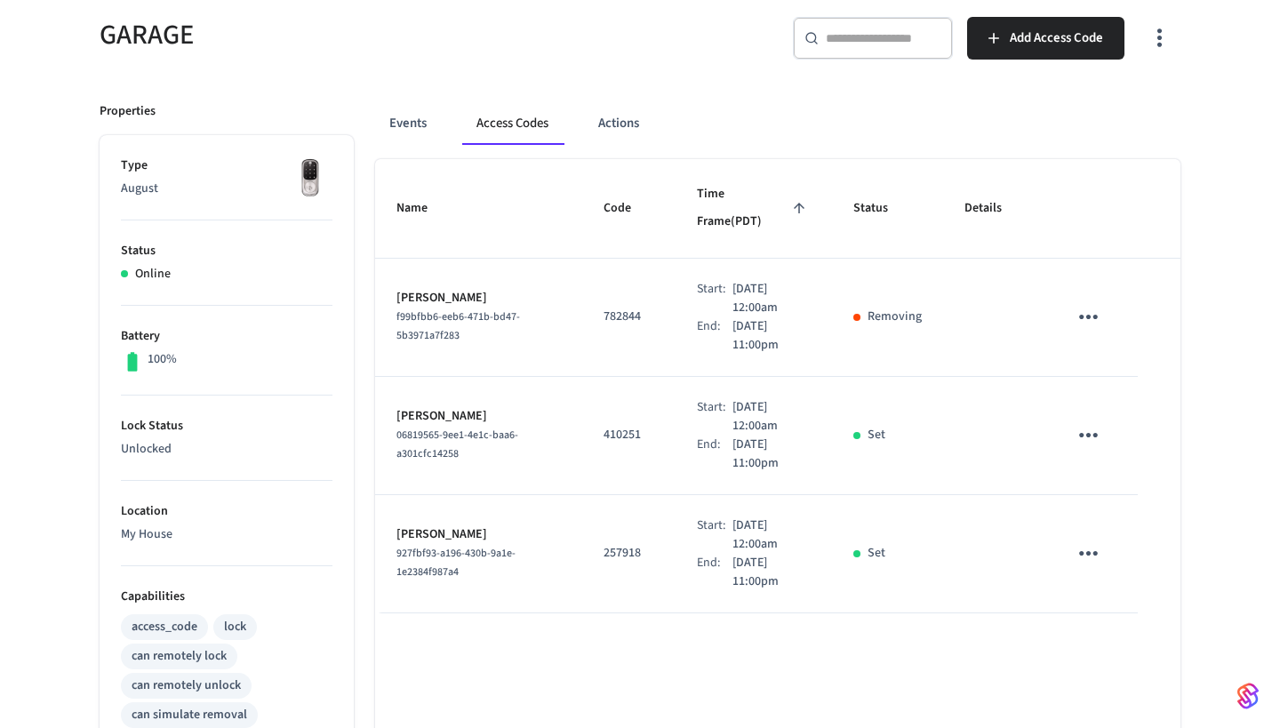
scroll to position [162, 0]
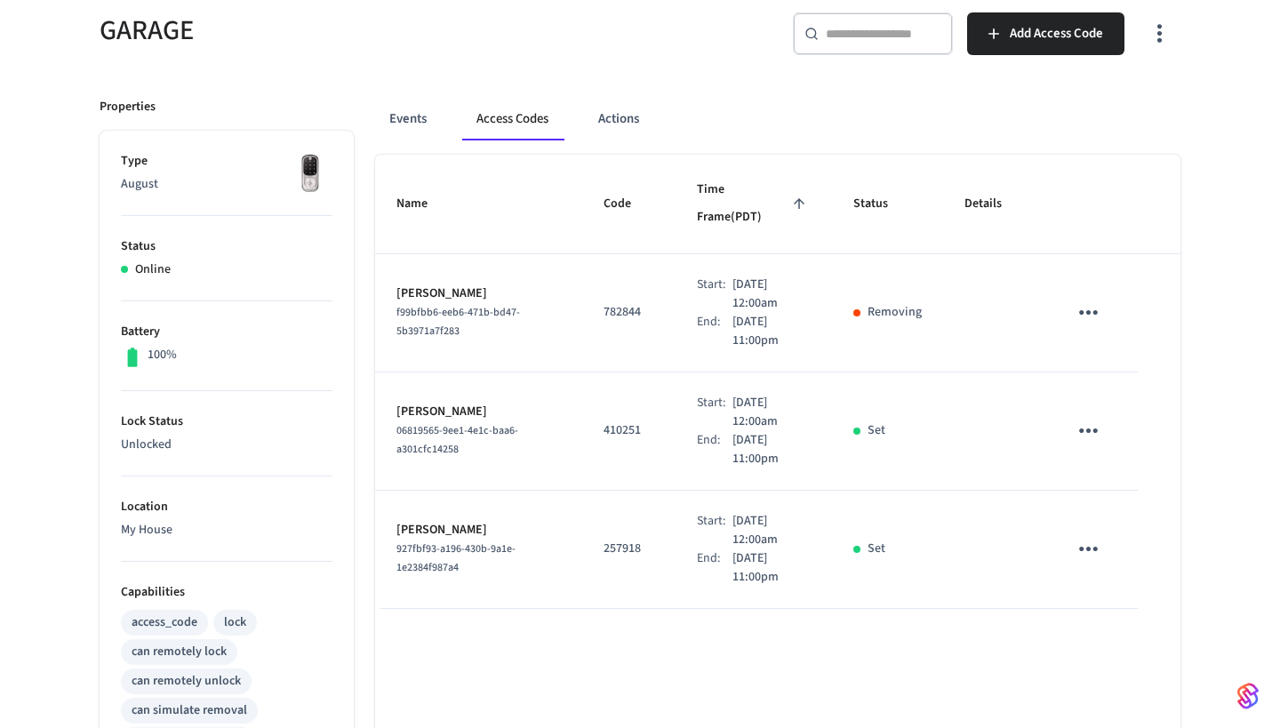
click at [1065, 417] on icon "sticky table" at bounding box center [1089, 431] width 28 height 28
click at [1065, 503] on li "Delete" at bounding box center [1131, 502] width 84 height 47
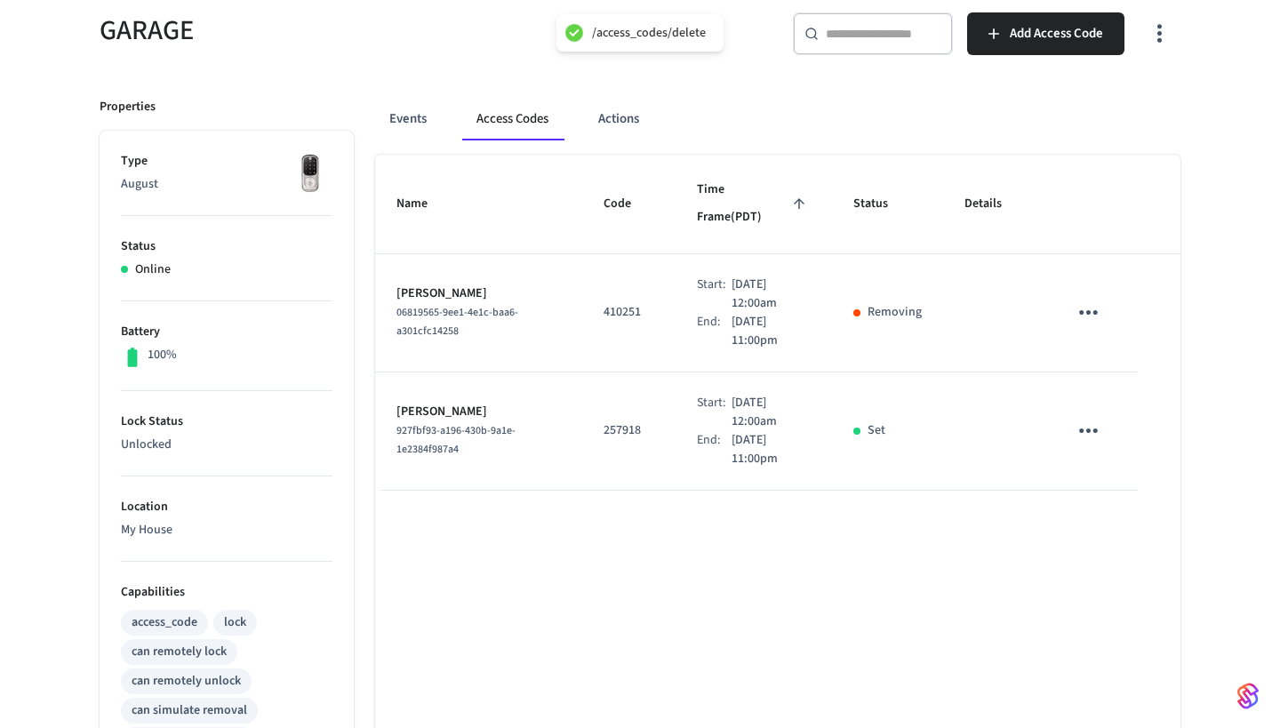
click at [1065, 428] on icon "sticky table" at bounding box center [1088, 430] width 19 height 4
click at [1065, 488] on li "Delete" at bounding box center [1135, 491] width 84 height 47
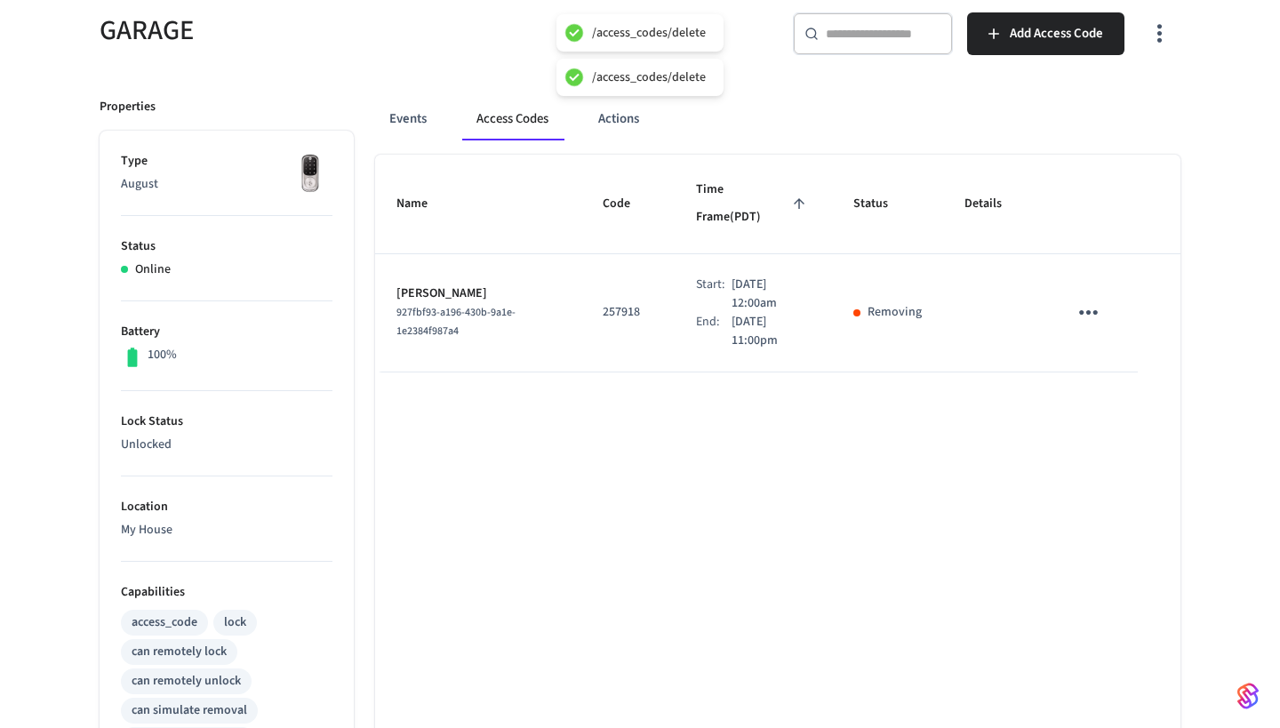
click at [1065, 264] on div "GARAGE ​ ​ Add Access Code Properties Type August Status Online Battery 100% Lo…" at bounding box center [639, 608] width 1109 height 1235
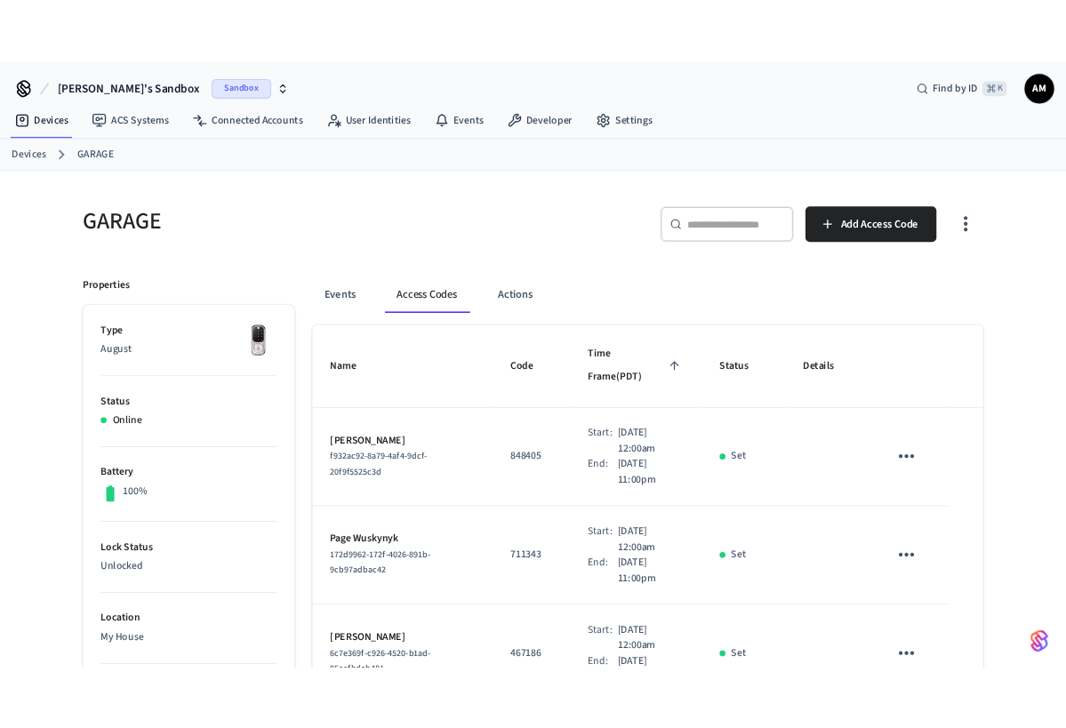
scroll to position [0, 0]
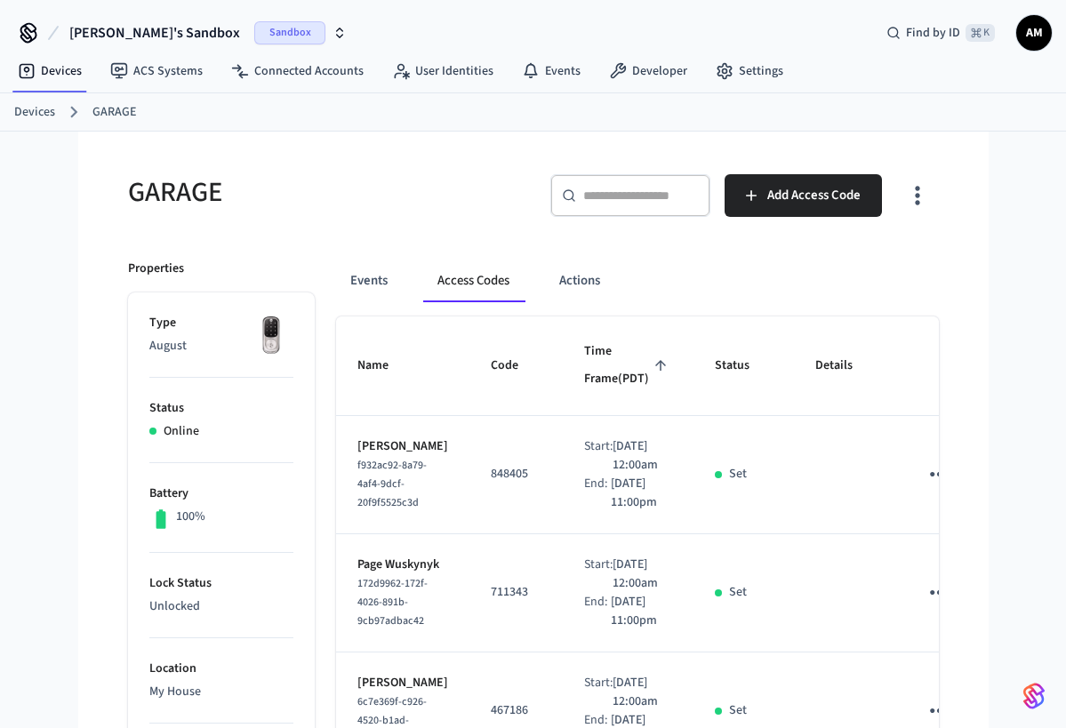
click at [468, 284] on button "Access Codes" at bounding box center [473, 281] width 100 height 43
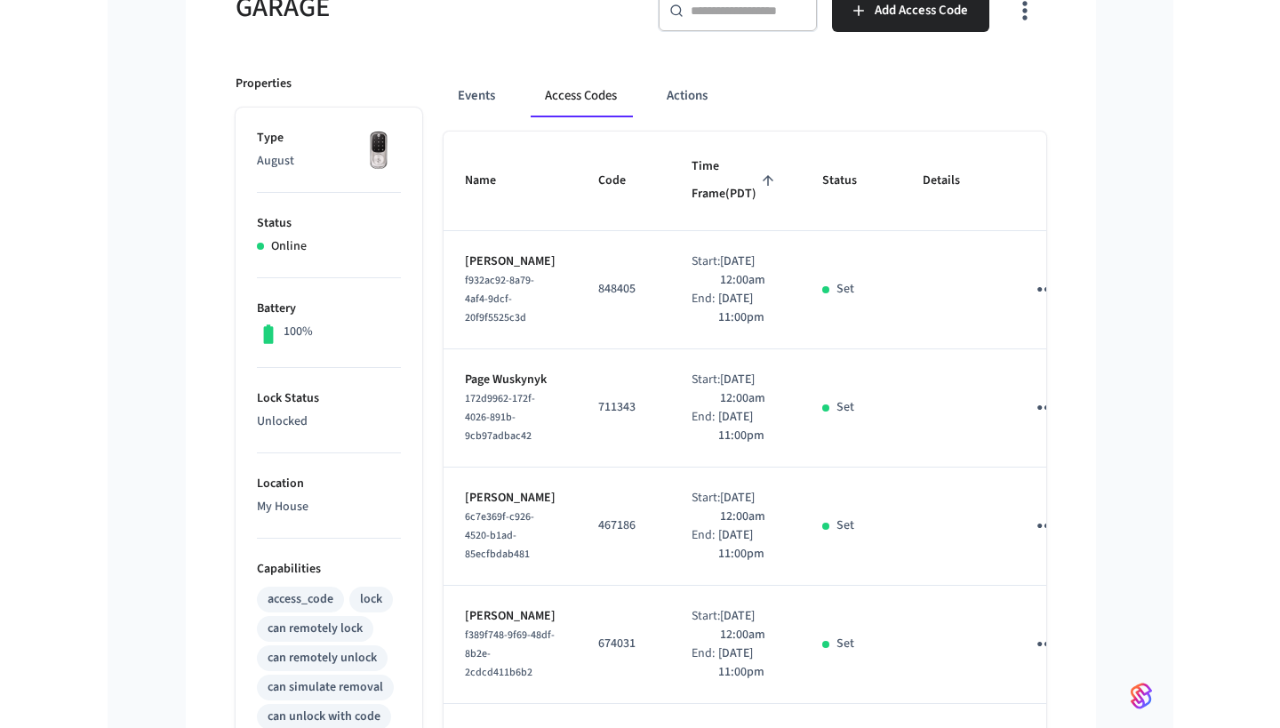
scroll to position [188, 0]
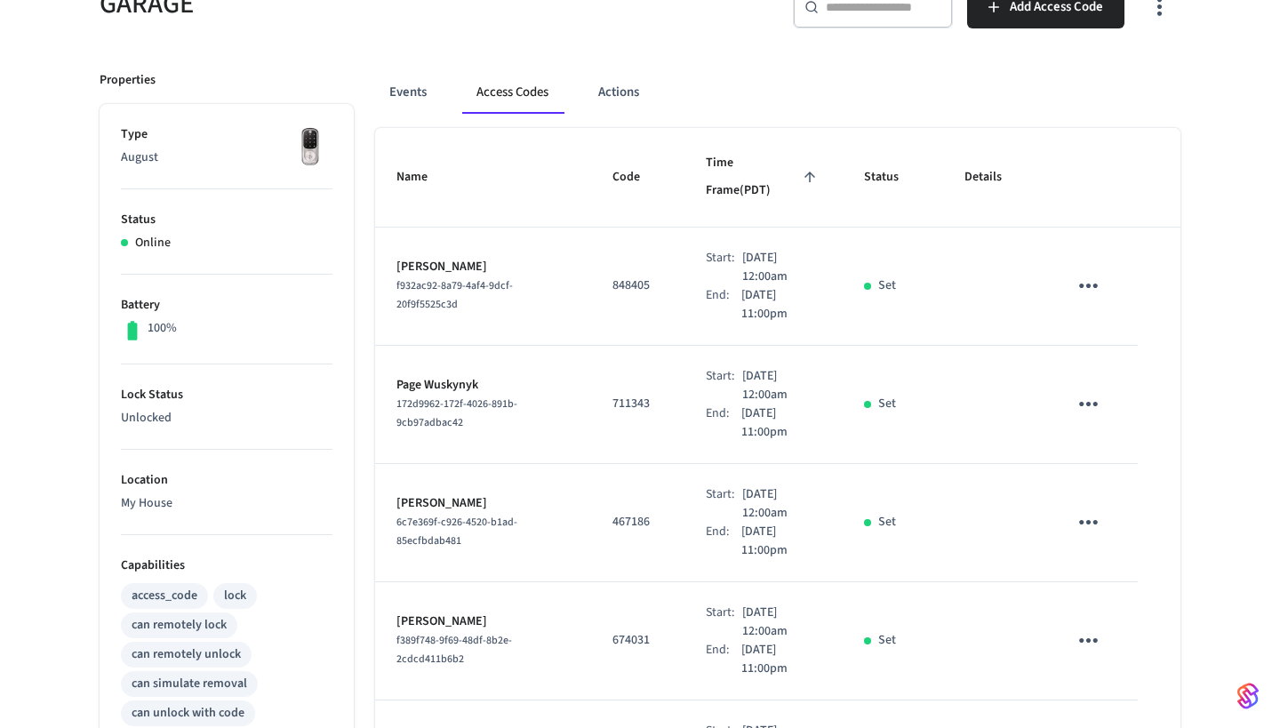
click at [1065, 272] on icon "sticky table" at bounding box center [1089, 286] width 28 height 28
click at [1065, 353] on li "Delete" at bounding box center [1131, 357] width 84 height 47
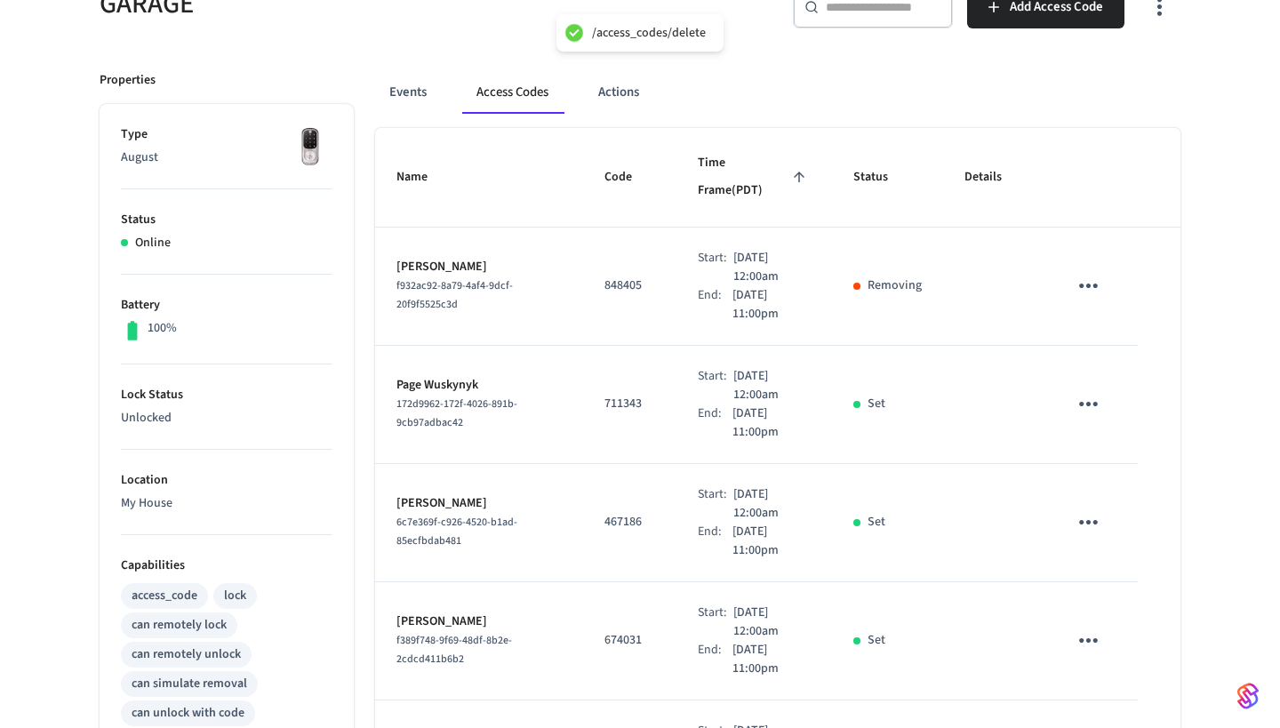
click at [1065, 390] on icon "sticky table" at bounding box center [1089, 404] width 28 height 28
click at [1065, 476] on li "Delete" at bounding box center [1131, 475] width 84 height 47
click at [1065, 402] on icon "sticky table" at bounding box center [1088, 404] width 19 height 4
click at [1065, 463] on icon at bounding box center [1114, 465] width 8 height 11
click at [1065, 390] on icon "sticky table" at bounding box center [1089, 404] width 28 height 28
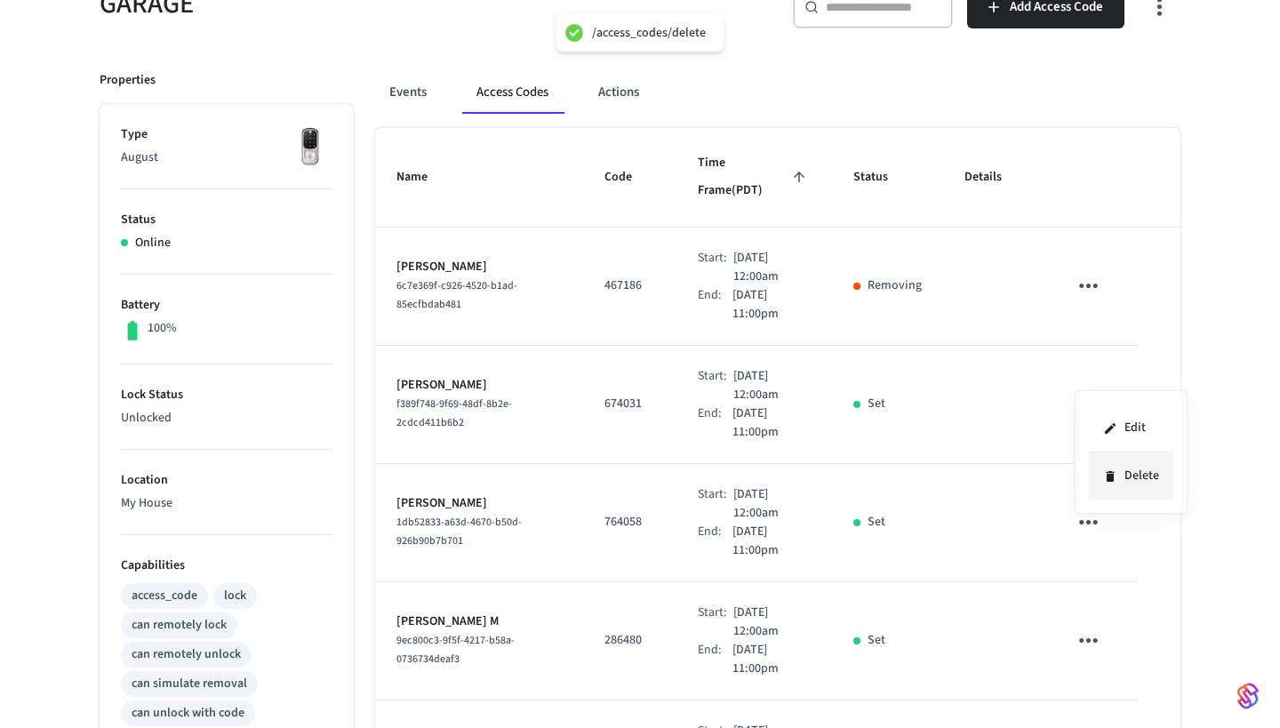
click at [1065, 473] on li "Delete" at bounding box center [1131, 475] width 84 height 47
click at [1065, 390] on icon "sticky table" at bounding box center [1089, 404] width 28 height 28
click at [1065, 476] on li "Delete" at bounding box center [1131, 475] width 84 height 47
click at [1065, 390] on icon "sticky table" at bounding box center [1089, 404] width 28 height 28
click at [1065, 477] on li "Delete" at bounding box center [1131, 475] width 84 height 47
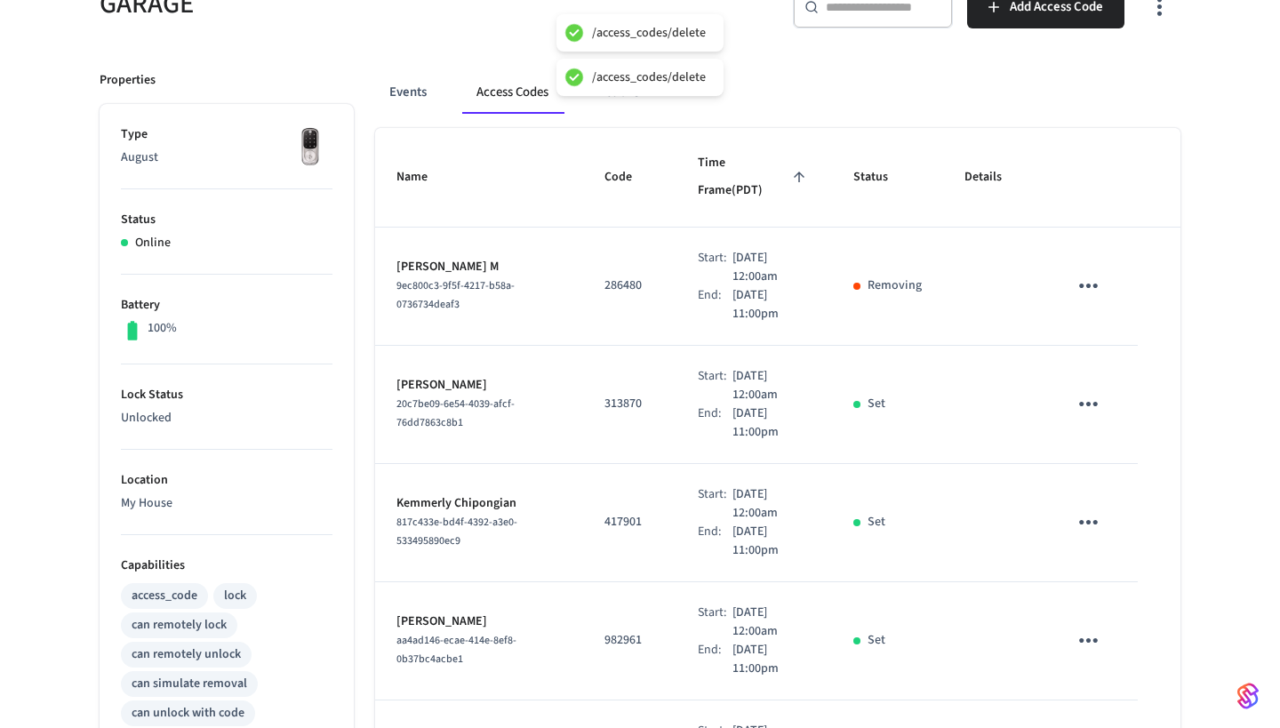
click at [1065, 352] on td "sticky table" at bounding box center [1092, 405] width 92 height 118
click at [1065, 390] on icon "sticky table" at bounding box center [1089, 404] width 28 height 28
click at [1065, 471] on li "Delete" at bounding box center [1131, 475] width 84 height 47
click at [1065, 383] on button "sticky table" at bounding box center [1088, 404] width 42 height 42
click at [1065, 492] on li "Delete" at bounding box center [1124, 483] width 84 height 47
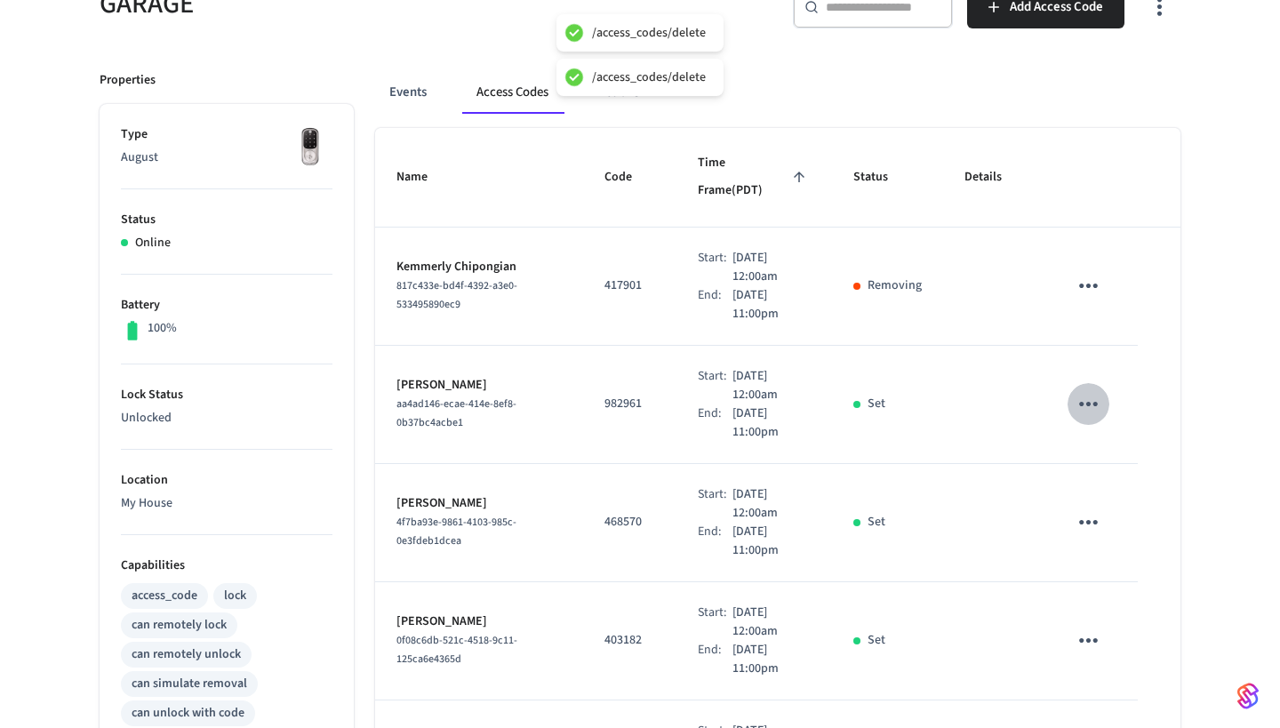
click at [1065, 390] on icon "sticky table" at bounding box center [1089, 404] width 28 height 28
click at [1065, 476] on icon at bounding box center [1110, 476] width 14 height 14
click at [1065, 390] on icon "sticky table" at bounding box center [1089, 404] width 28 height 28
click at [1065, 471] on li "Delete" at bounding box center [1131, 475] width 84 height 47
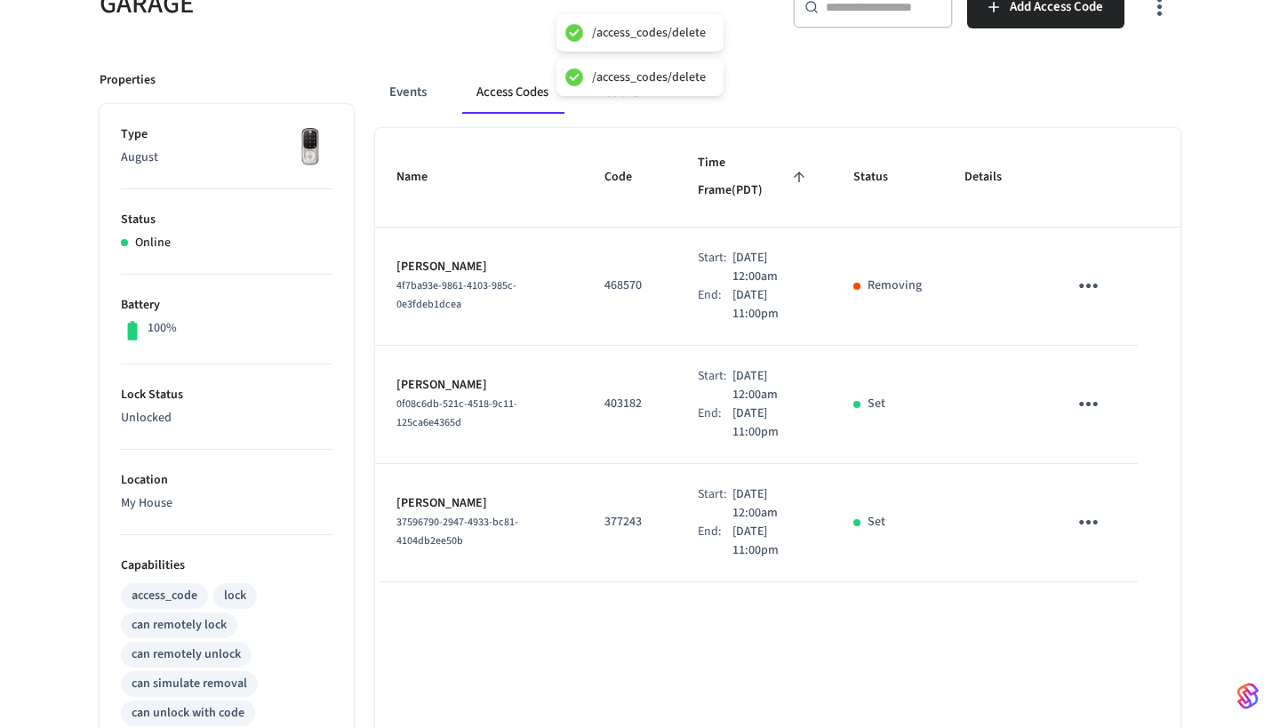
click at [1065, 402] on icon "sticky table" at bounding box center [1088, 404] width 19 height 4
click at [1065, 472] on li "Delete" at bounding box center [1135, 464] width 84 height 47
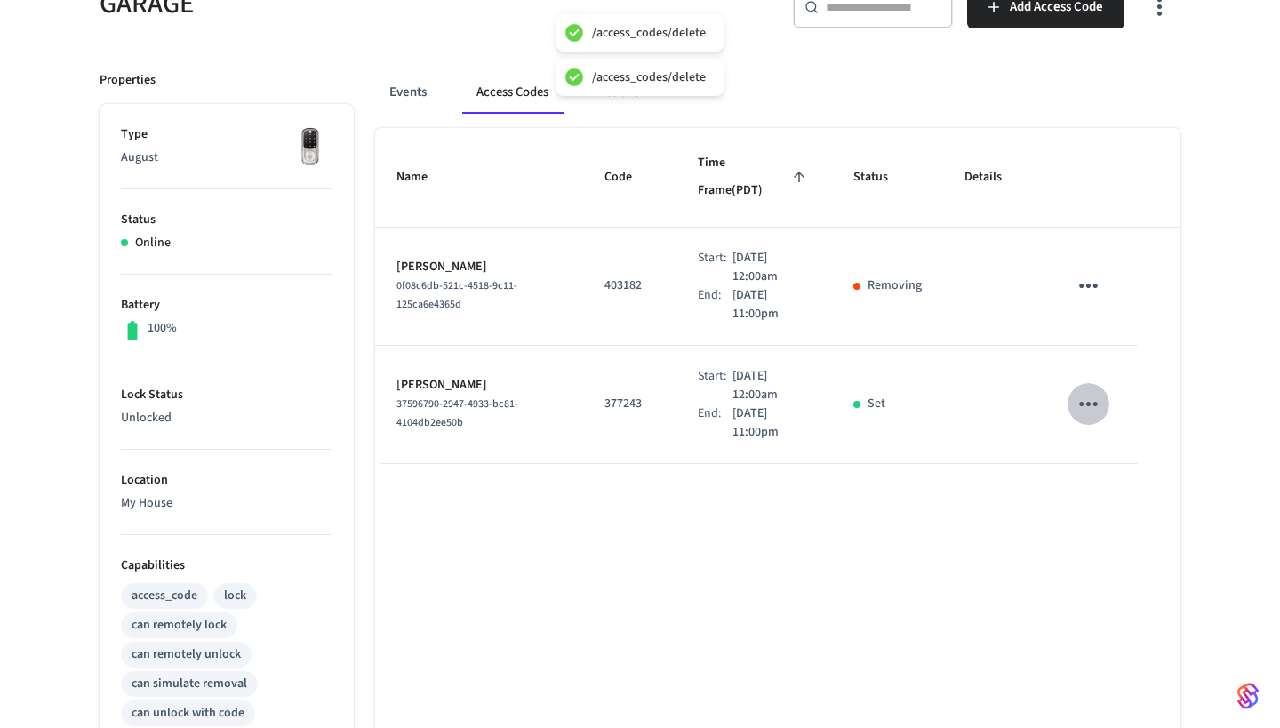
click at [1065, 390] on icon "sticky table" at bounding box center [1089, 404] width 28 height 28
click at [1065, 466] on li "Delete" at bounding box center [1131, 475] width 84 height 47
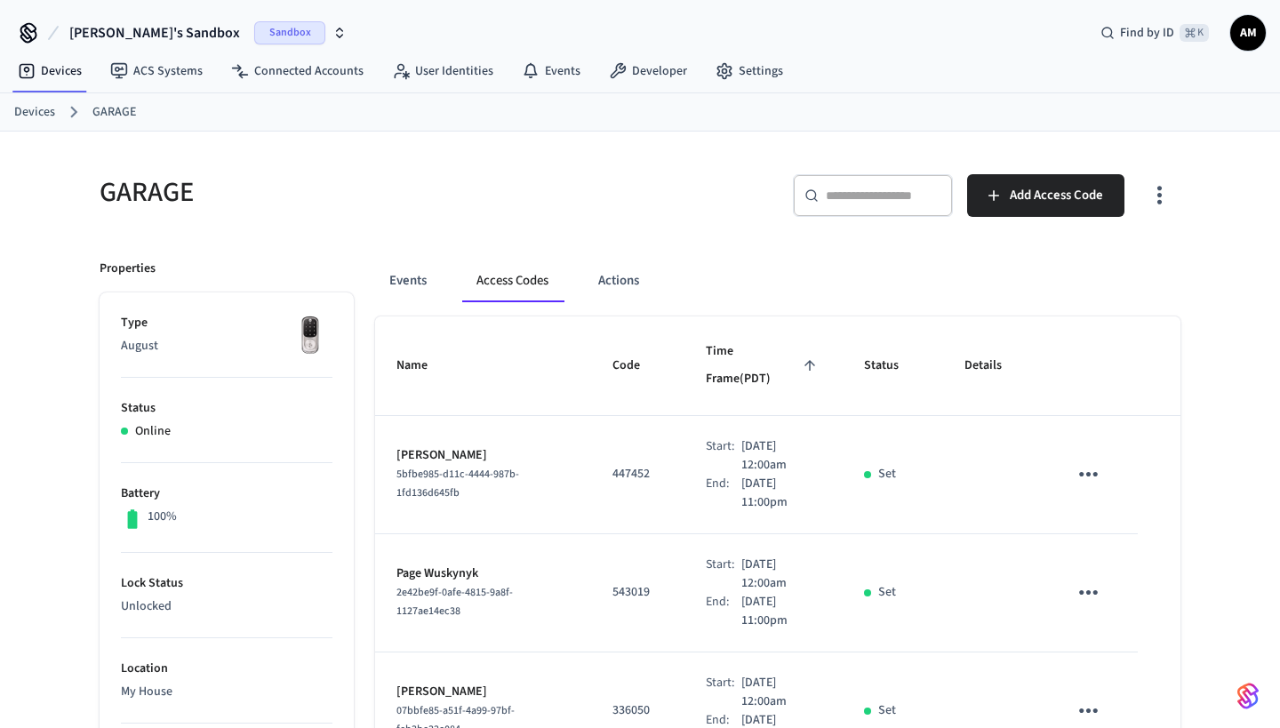
scroll to position [0, 0]
